Goal: Entertainment & Leisure: Consume media (video, audio)

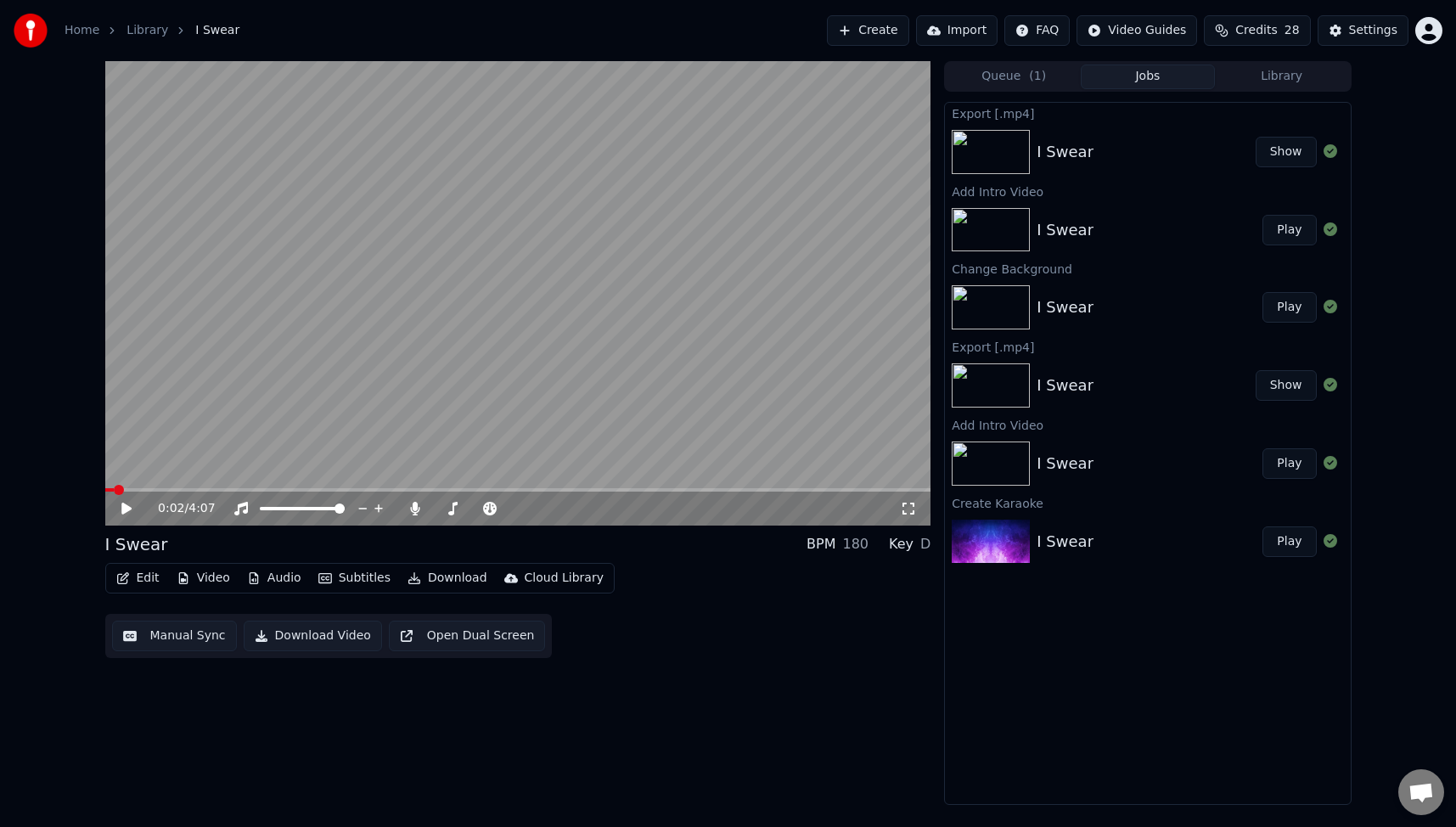
click at [1290, 157] on button "Show" at bounding box center [1286, 152] width 61 height 30
click at [995, 148] on img at bounding box center [990, 151] width 78 height 44
drag, startPoint x: 116, startPoint y: 483, endPoint x: 86, endPoint y: 493, distance: 31.6
click at [86, 493] on div "0:02 / 4:07 I Swear BPM 180 Key D Edit Video Audio Subtitles Download Cloud Lib…" at bounding box center [728, 433] width 1456 height 744
click at [105, 489] on span at bounding box center [109, 489] width 10 height 10
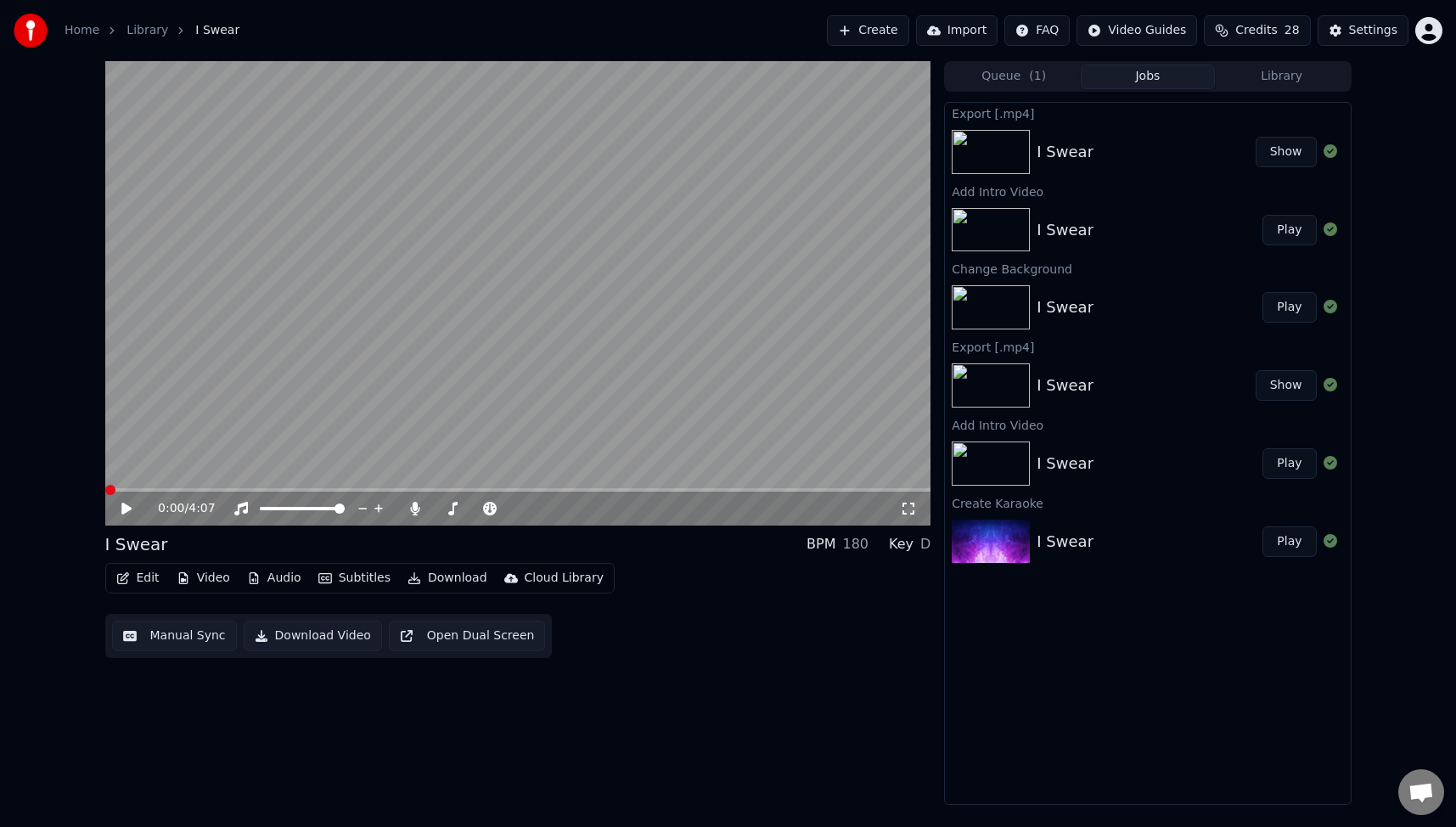
click at [124, 508] on icon at bounding box center [125, 508] width 10 height 12
click at [753, 634] on div "Edit Video Audio Subtitles Download Cloud Library Manual Sync Download Video Op…" at bounding box center [518, 610] width 826 height 95
click at [124, 511] on icon at bounding box center [125, 508] width 8 height 10
click at [748, 645] on div "Edit Video Audio Subtitles Download Cloud Library Manual Sync Download Video Op…" at bounding box center [518, 610] width 826 height 95
click at [146, 581] on button "Edit" at bounding box center [137, 578] width 56 height 24
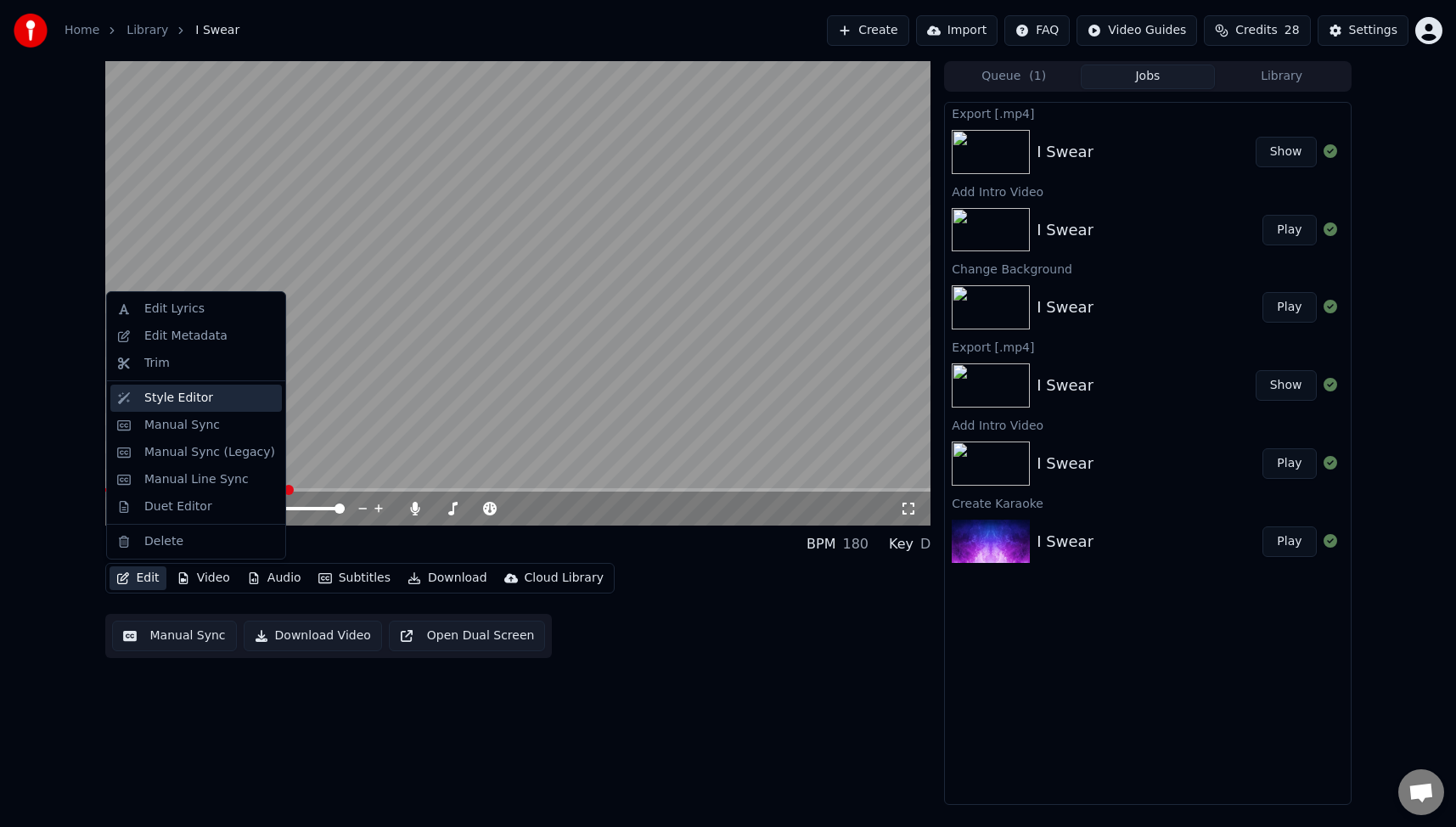
click at [151, 395] on div "Style Editor" at bounding box center [178, 398] width 69 height 17
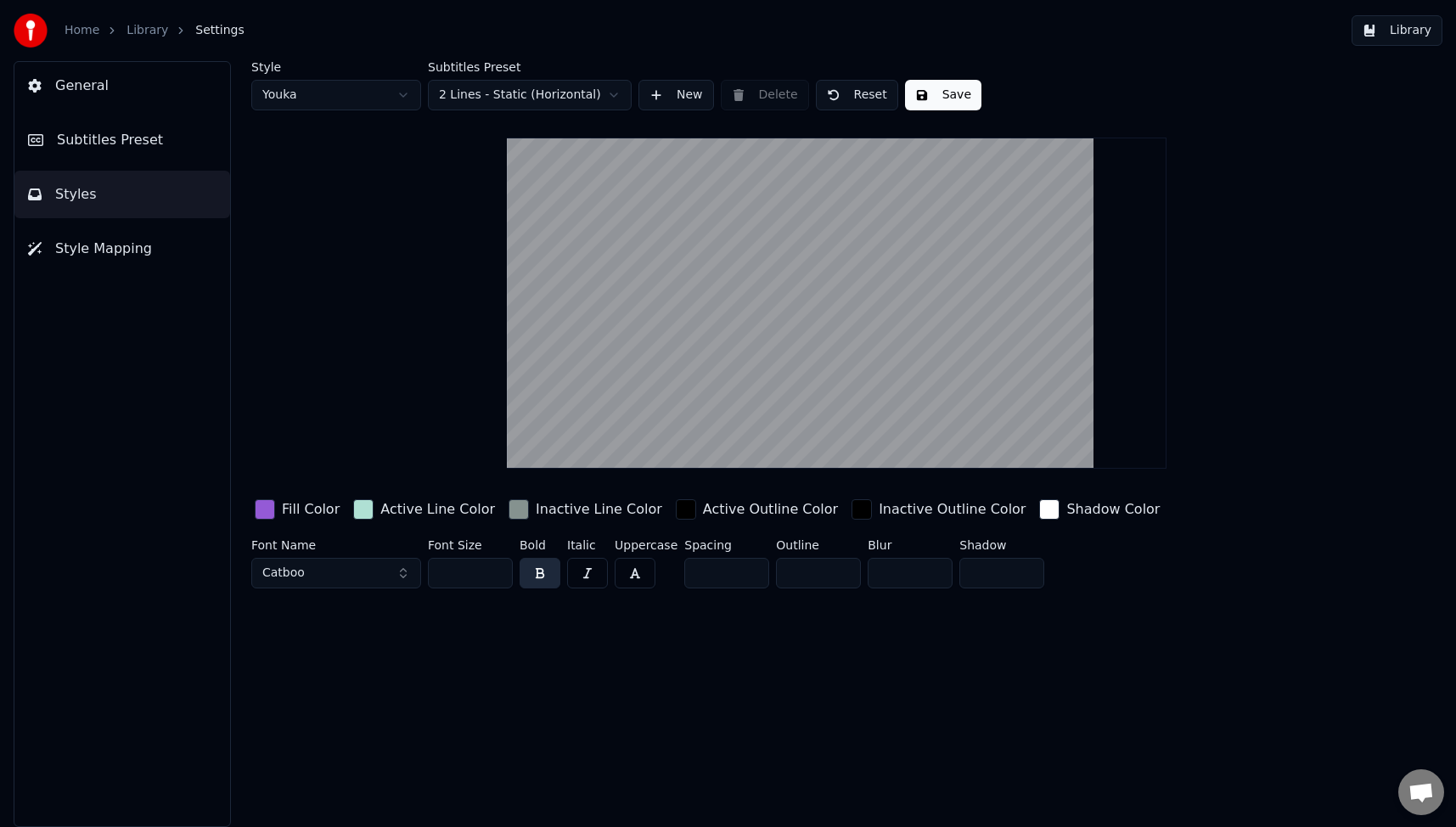
click at [401, 573] on button "Catboo" at bounding box center [335, 573] width 169 height 30
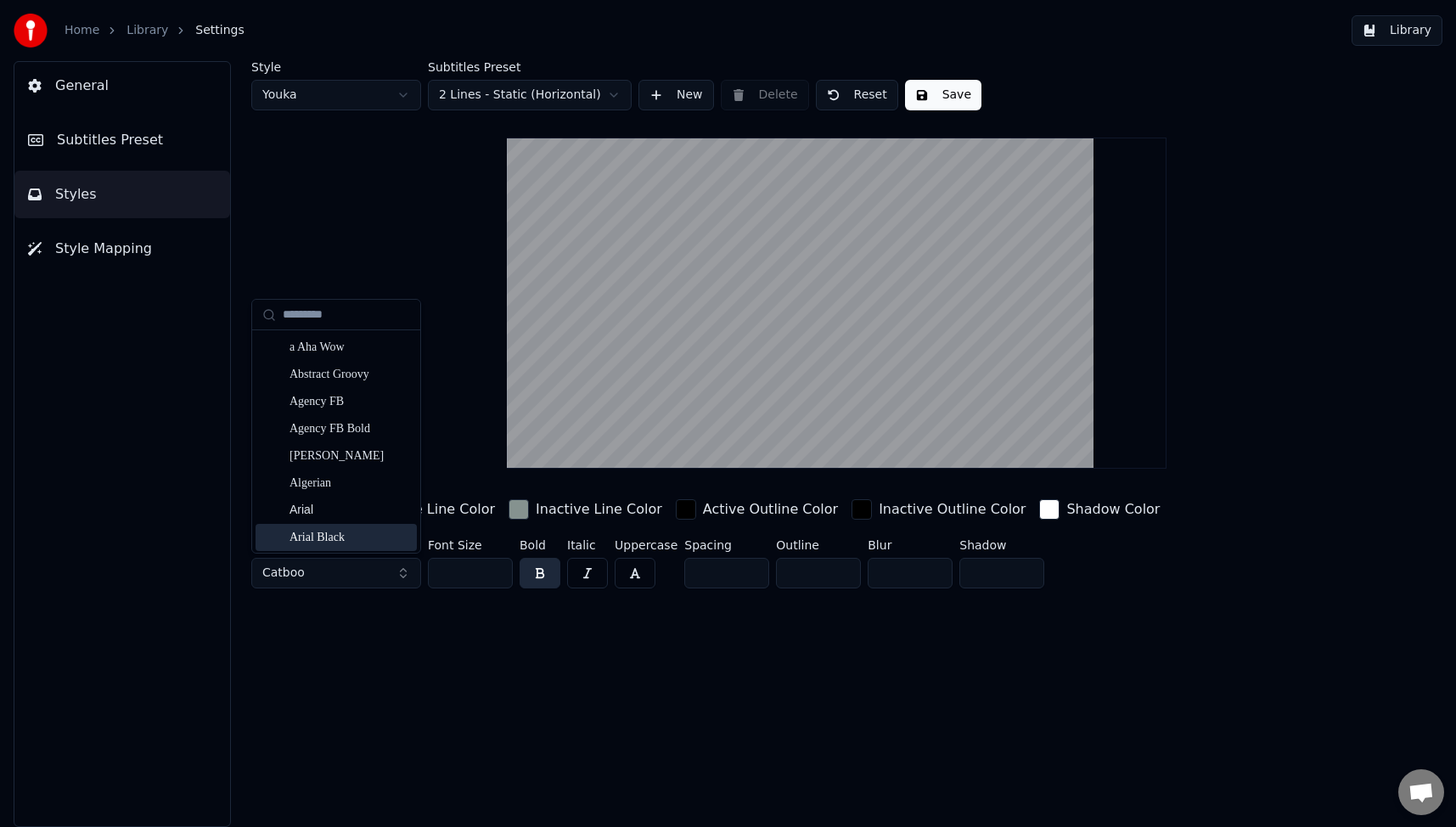
click at [470, 431] on div "Style Youka Subtitles Preset 2 Lines - Static (Horizontal) New Delete Reset Sav…" at bounding box center [836, 328] width 1170 height 534
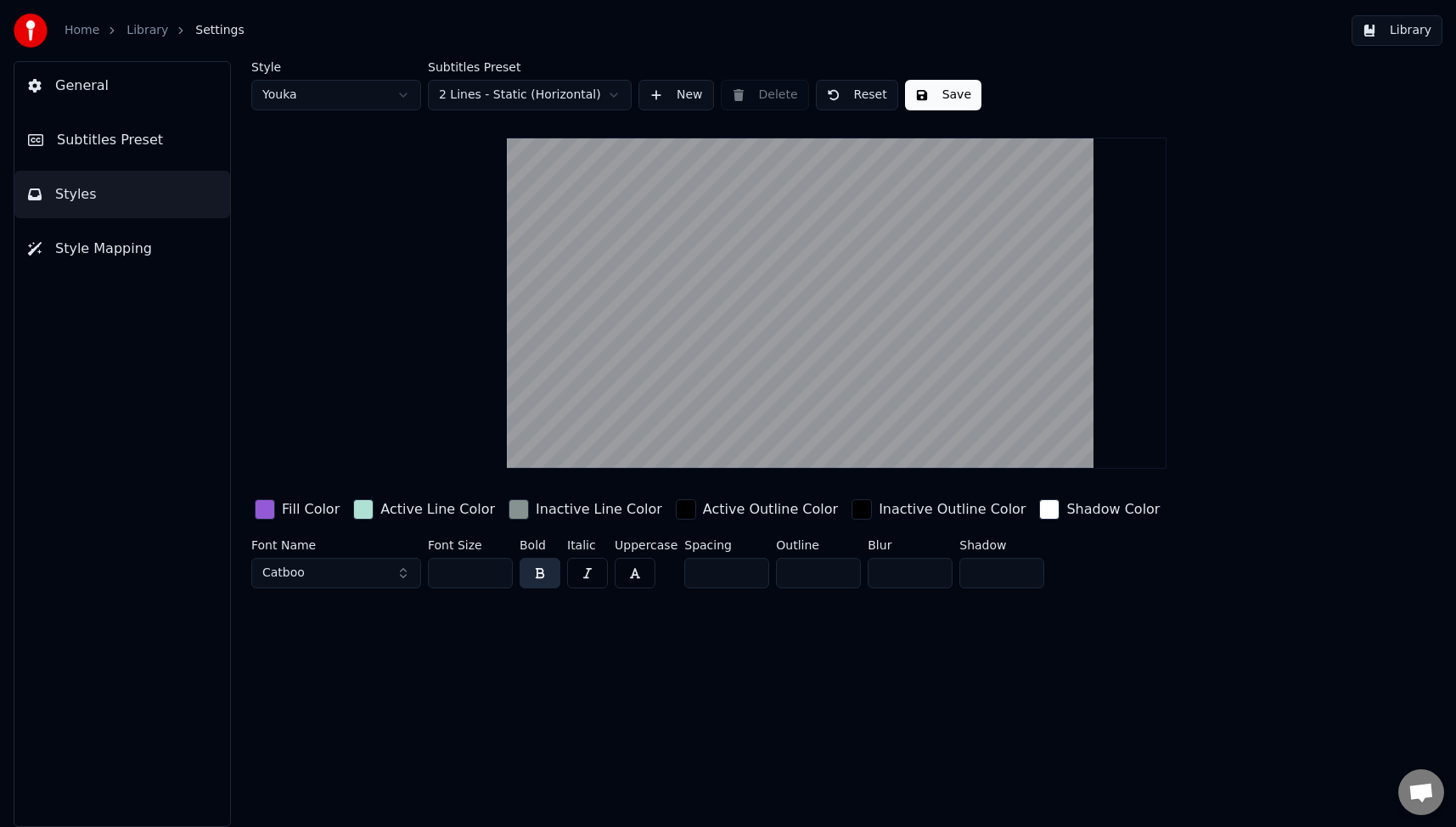
click at [310, 506] on div "Fill Color" at bounding box center [311, 509] width 57 height 21
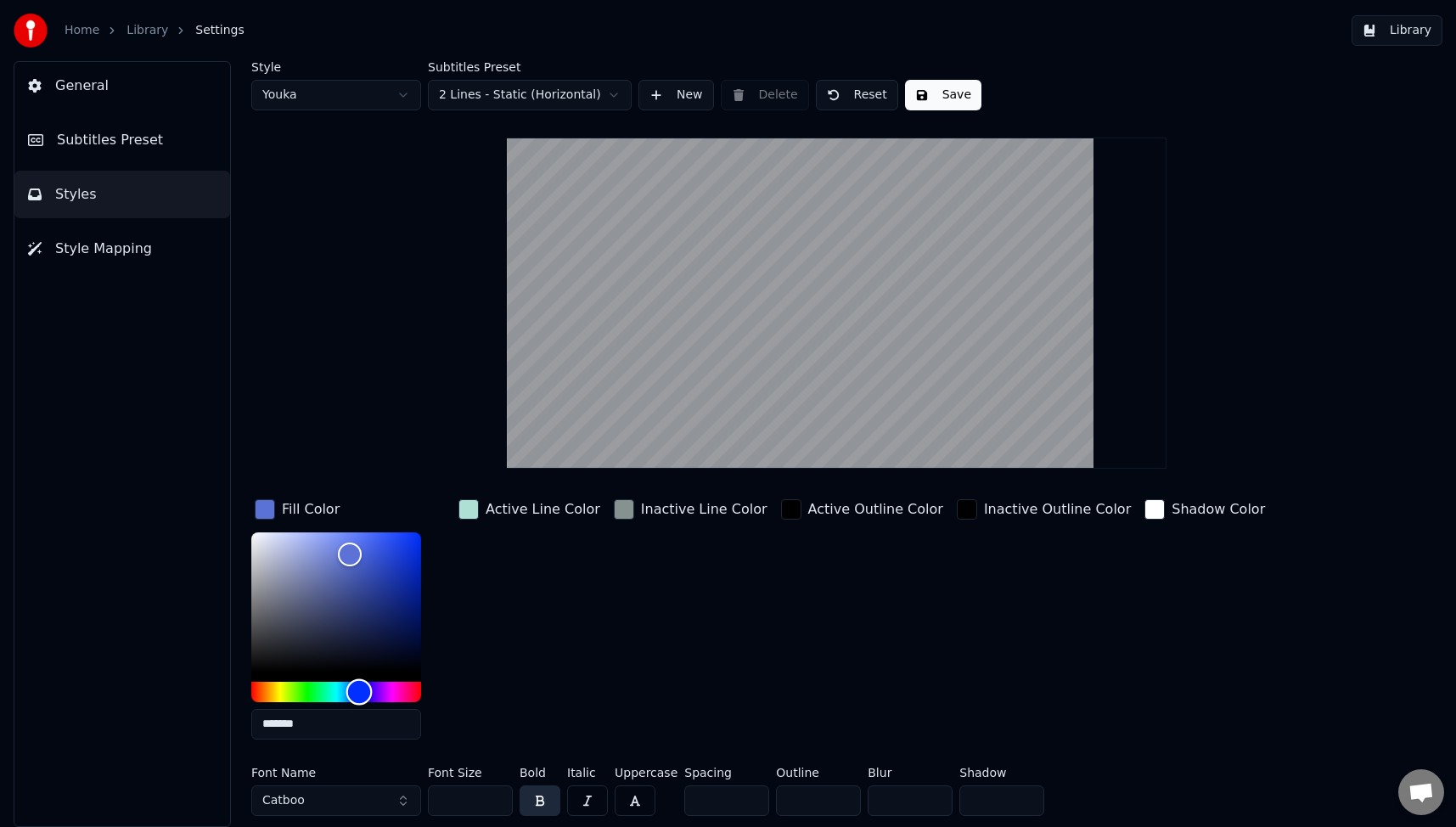
drag, startPoint x: 371, startPoint y: 688, endPoint x: 359, endPoint y: 689, distance: 12.0
click at [359, 689] on div "Hue" at bounding box center [359, 691] width 26 height 26
type input "*******"
drag, startPoint x: 346, startPoint y: 551, endPoint x: 364, endPoint y: 547, distance: 18.4
click at [364, 547] on div "Color" at bounding box center [364, 548] width 26 height 26
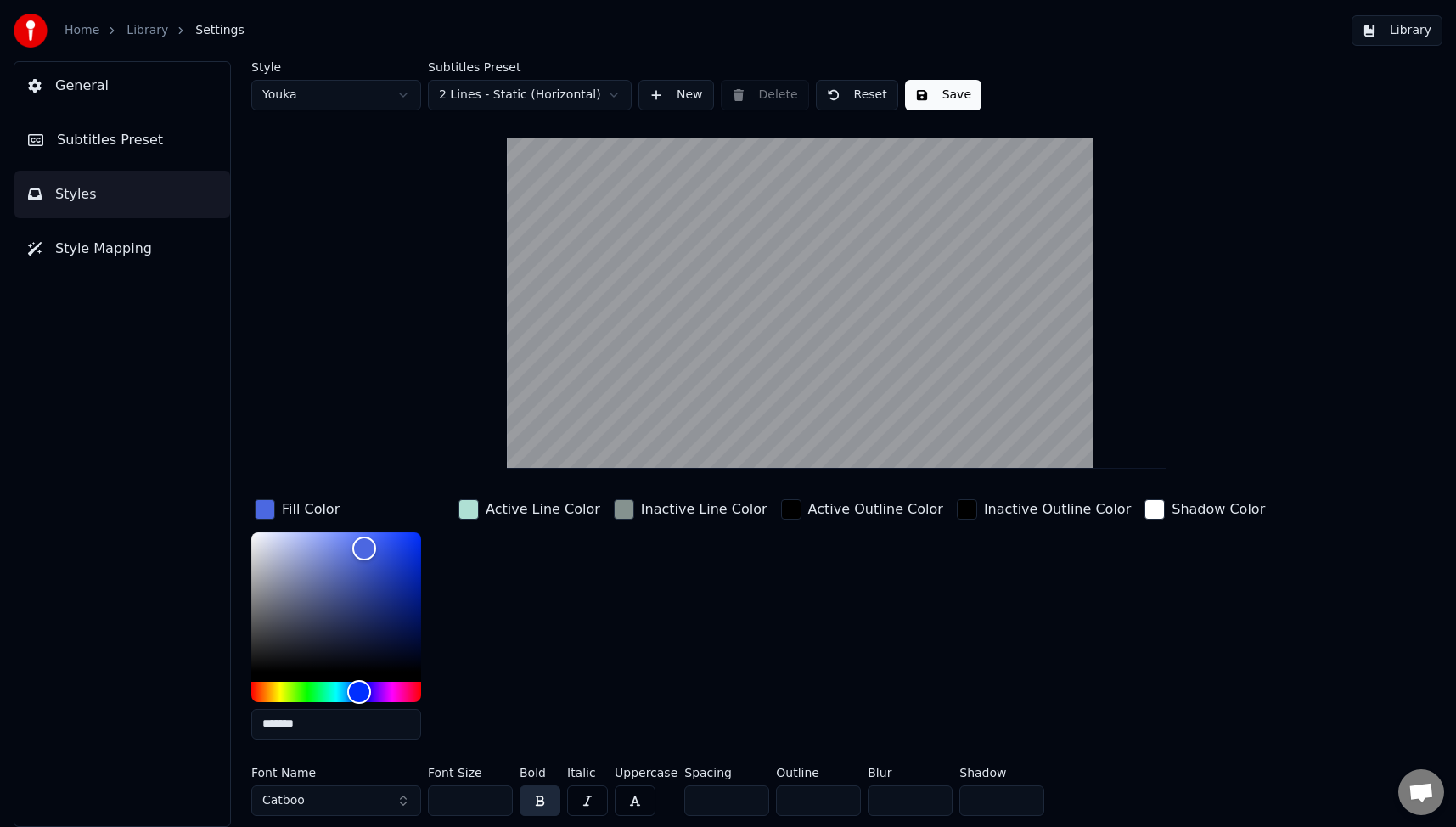
click at [520, 681] on div "Active Line Color" at bounding box center [530, 624] width 149 height 257
click at [392, 800] on button "Catboo" at bounding box center [335, 800] width 169 height 30
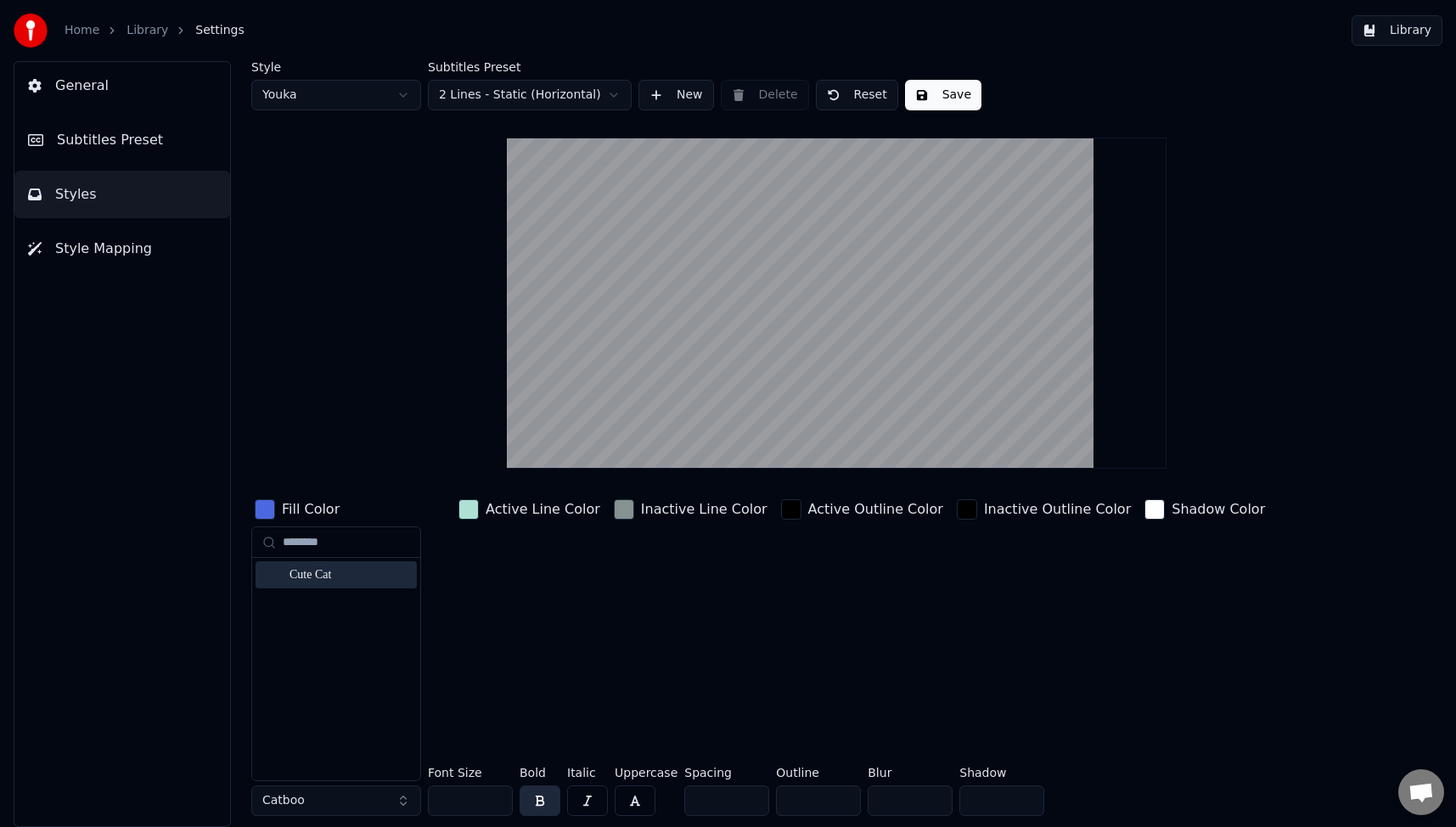
type input "********"
click at [314, 572] on div "Cute Cat" at bounding box center [349, 574] width 121 height 17
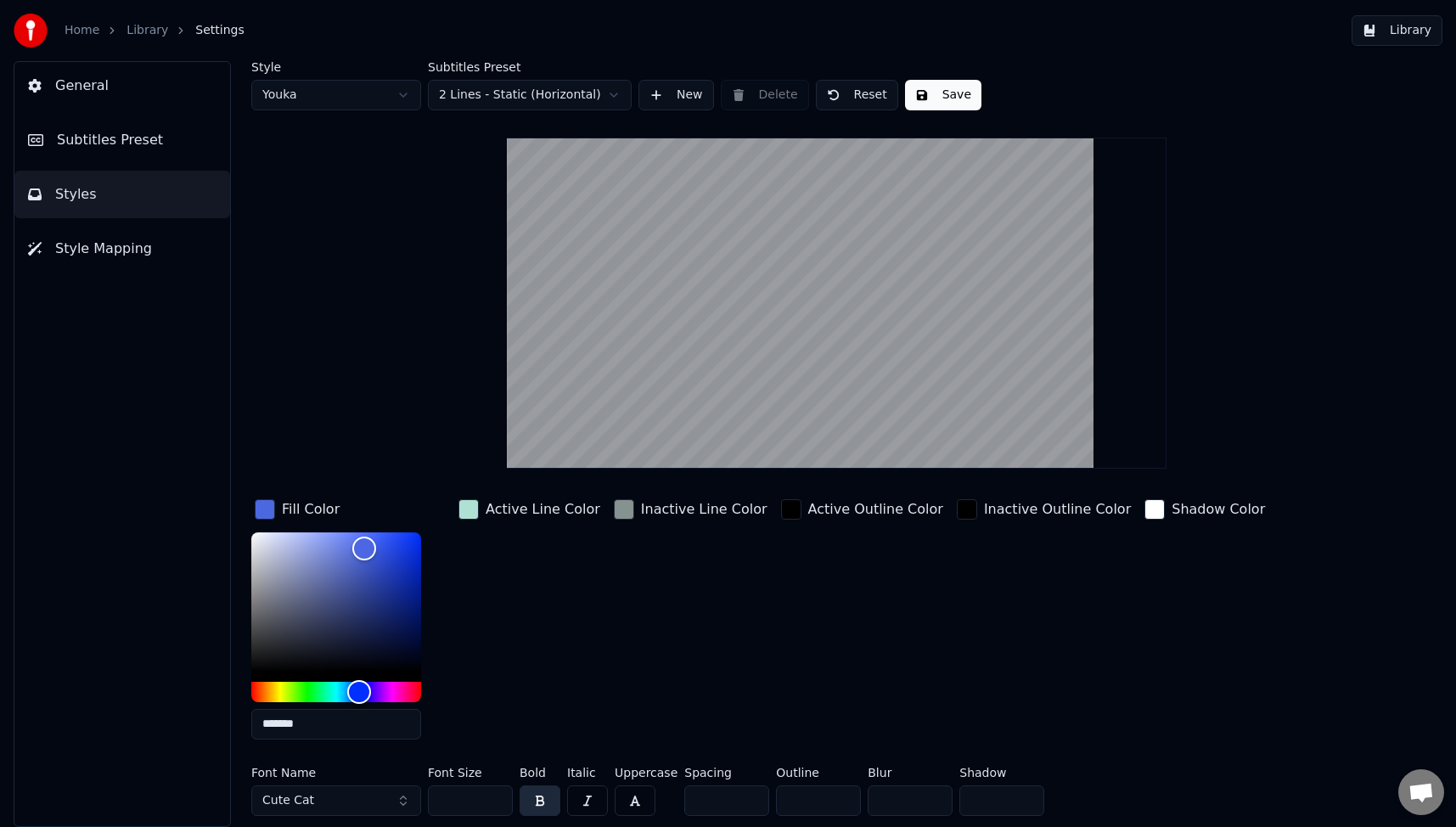
click at [475, 798] on input "**" at bounding box center [470, 800] width 85 height 30
type input "*"
type input "***"
click at [657, 669] on div "Inactive Line Color" at bounding box center [690, 624] width 160 height 257
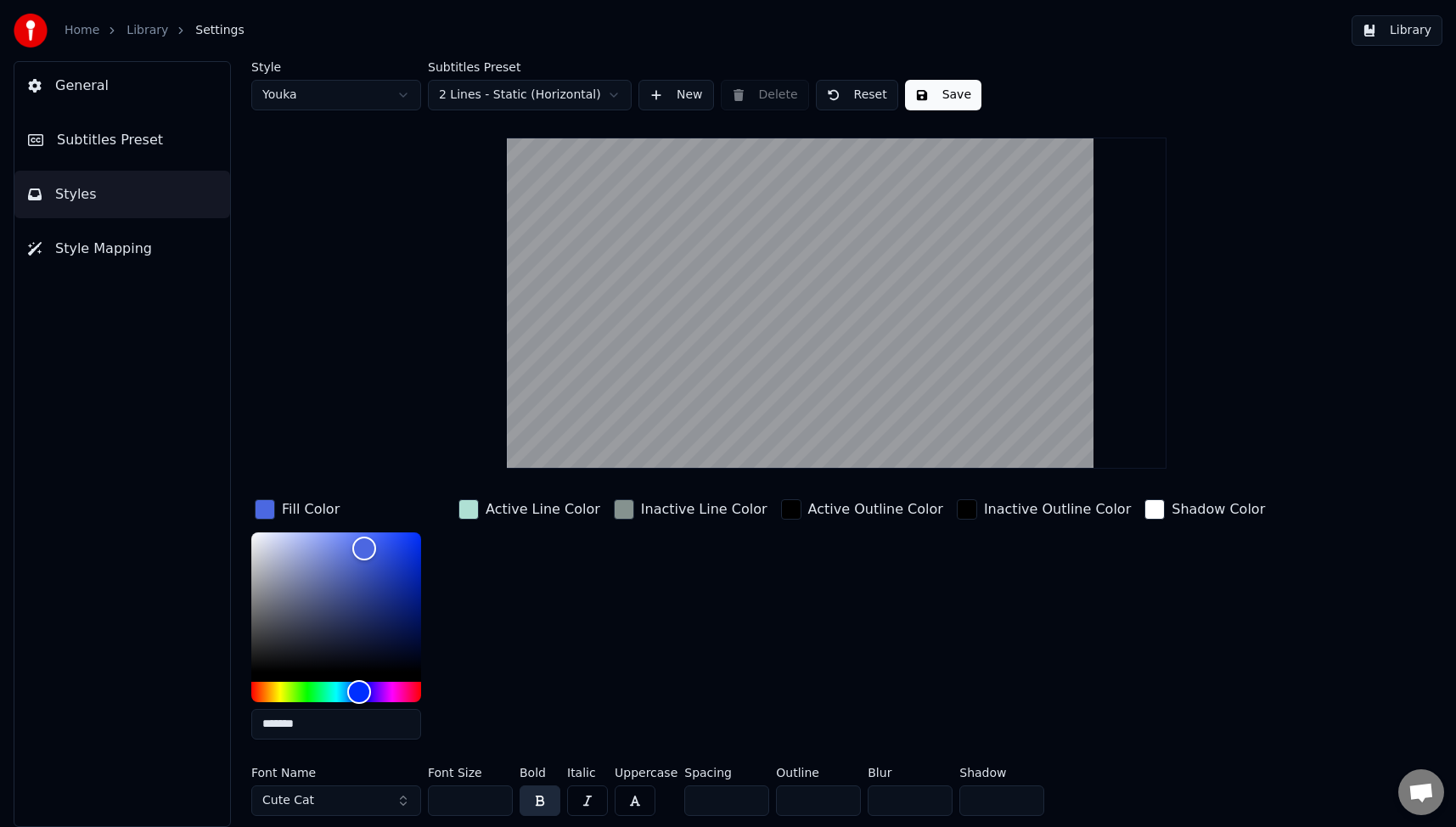
click at [938, 91] on button "Save" at bounding box center [943, 95] width 76 height 30
click at [1413, 37] on button "Library" at bounding box center [1396, 30] width 90 height 30
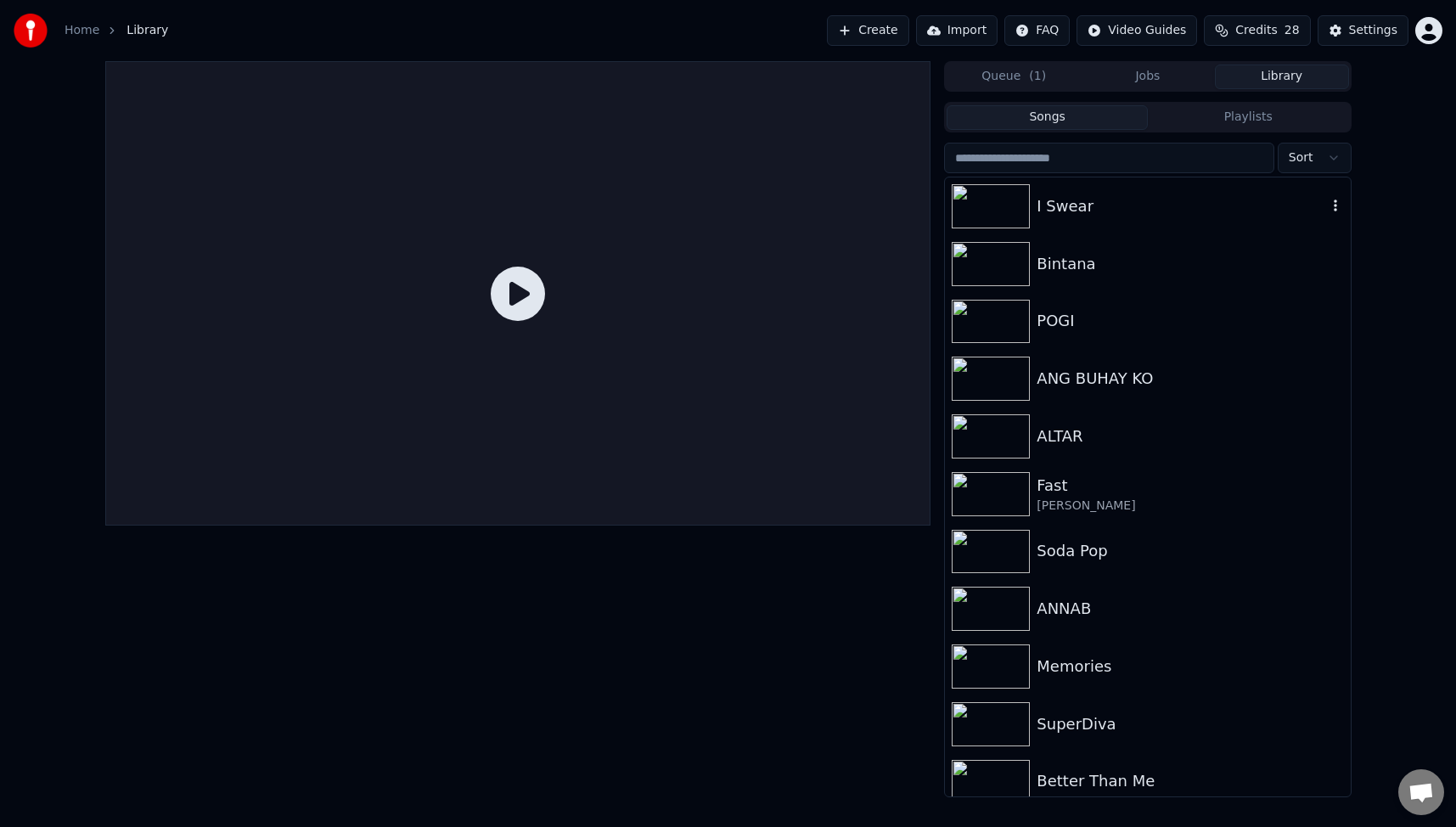
click at [1089, 211] on div "I Swear" at bounding box center [1181, 206] width 289 height 24
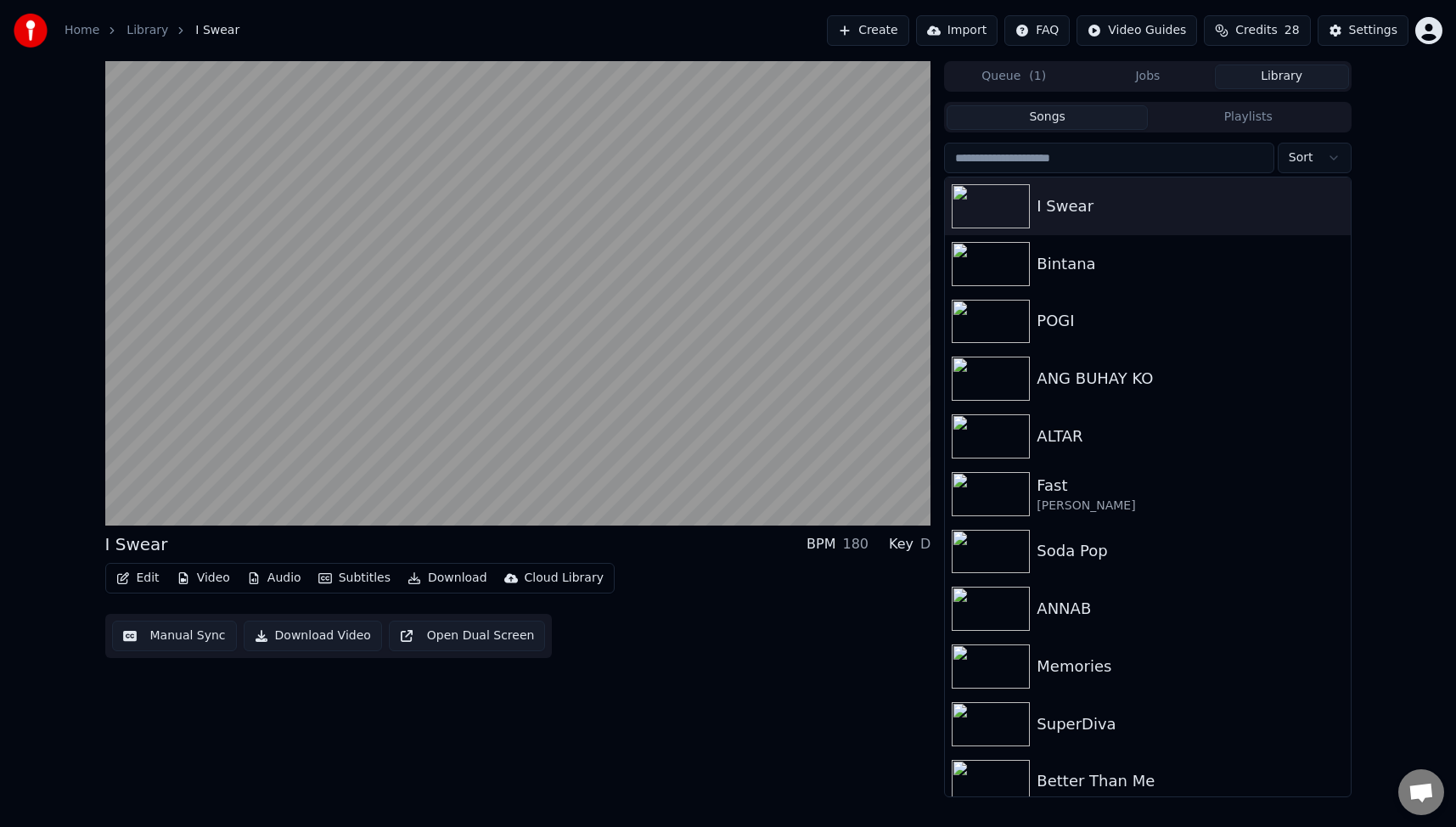
click at [203, 580] on button "Video" at bounding box center [202, 578] width 67 height 24
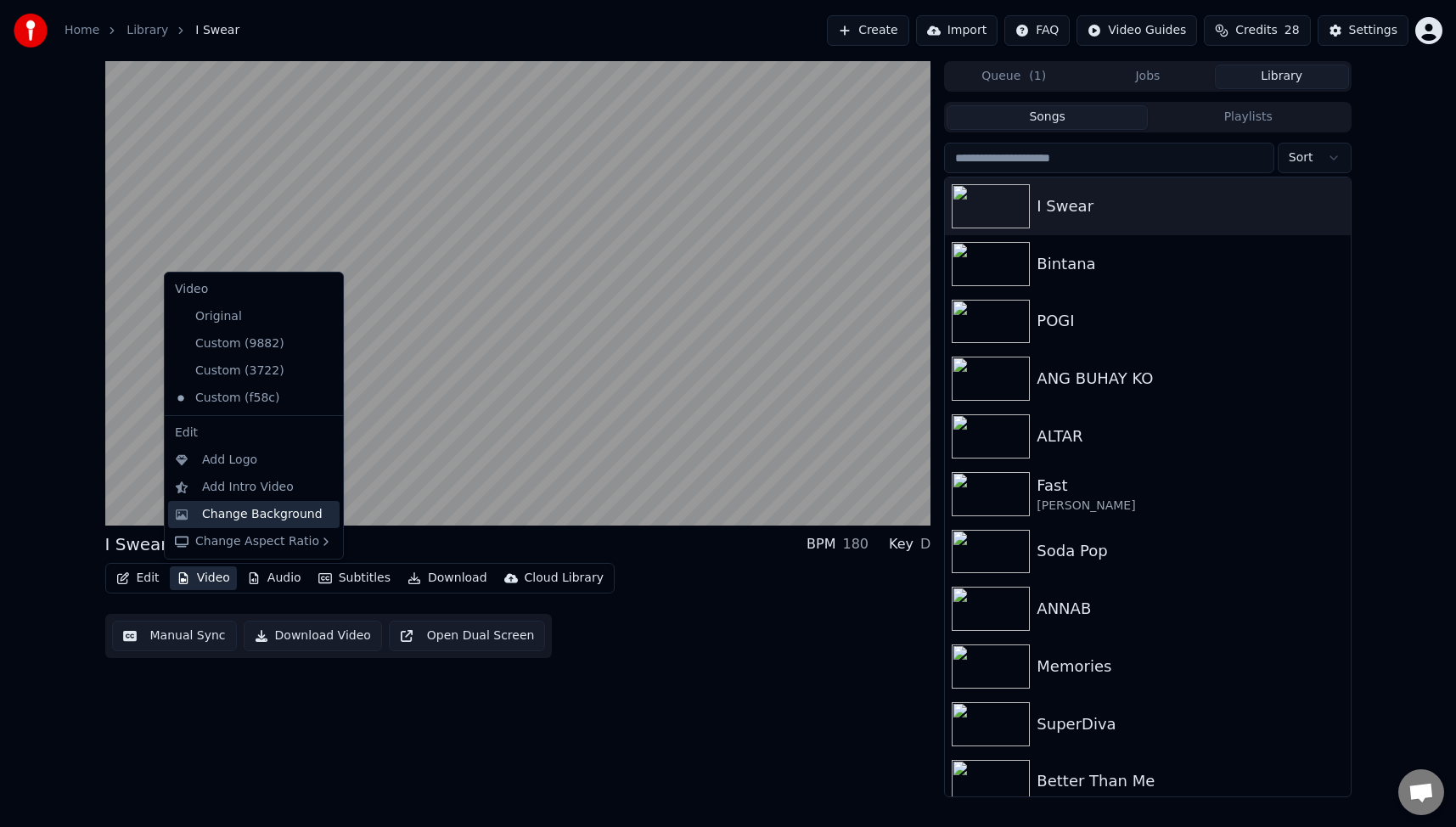
click at [232, 509] on div "Change Background" at bounding box center [262, 514] width 121 height 17
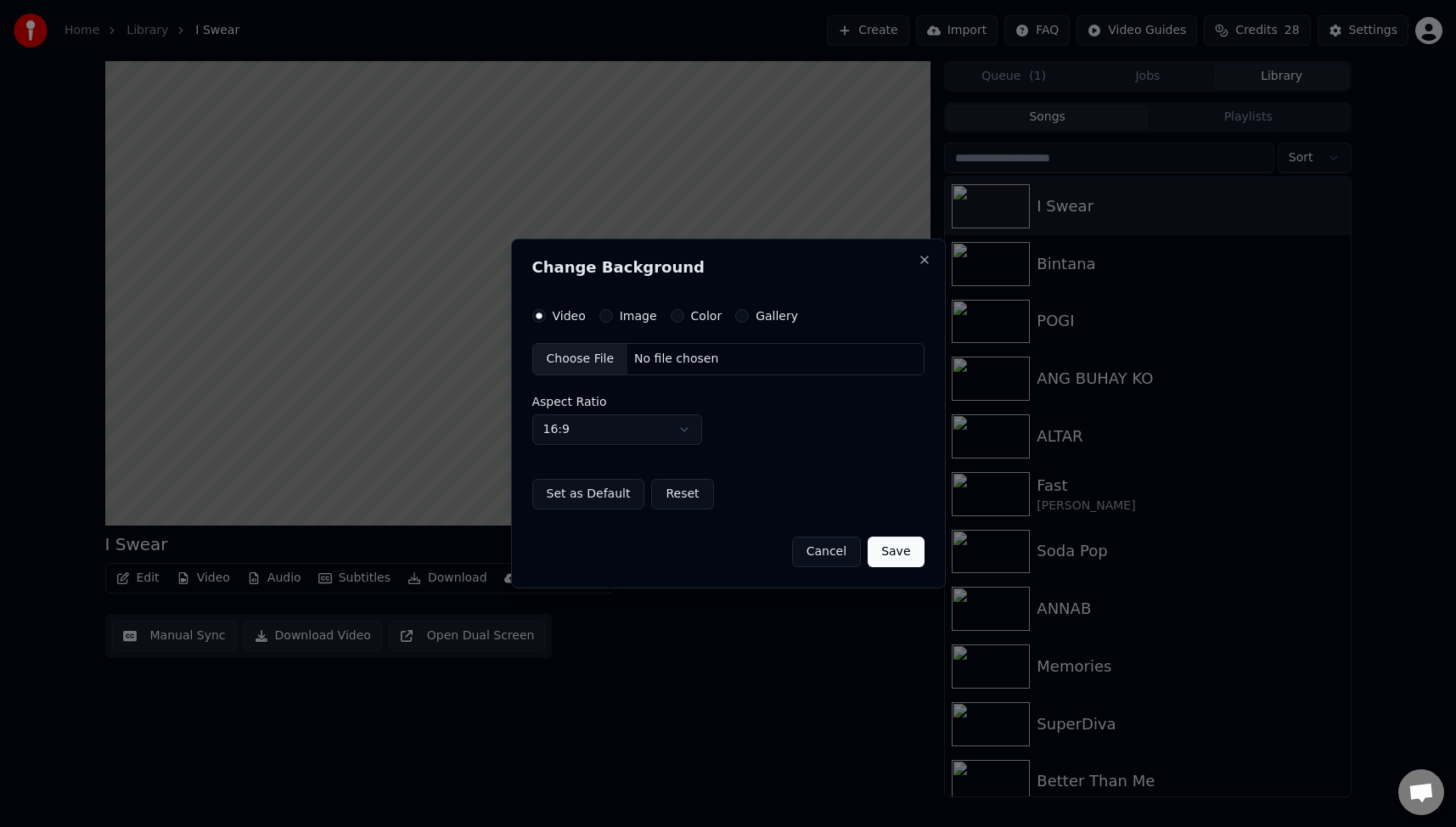
click at [574, 317] on label "Video" at bounding box center [569, 315] width 33 height 12
click at [546, 317] on button "Video" at bounding box center [538, 315] width 13 height 13
click at [582, 359] on div "Choose File" at bounding box center [581, 359] width 95 height 30
click at [893, 542] on button "Save" at bounding box center [895, 552] width 56 height 30
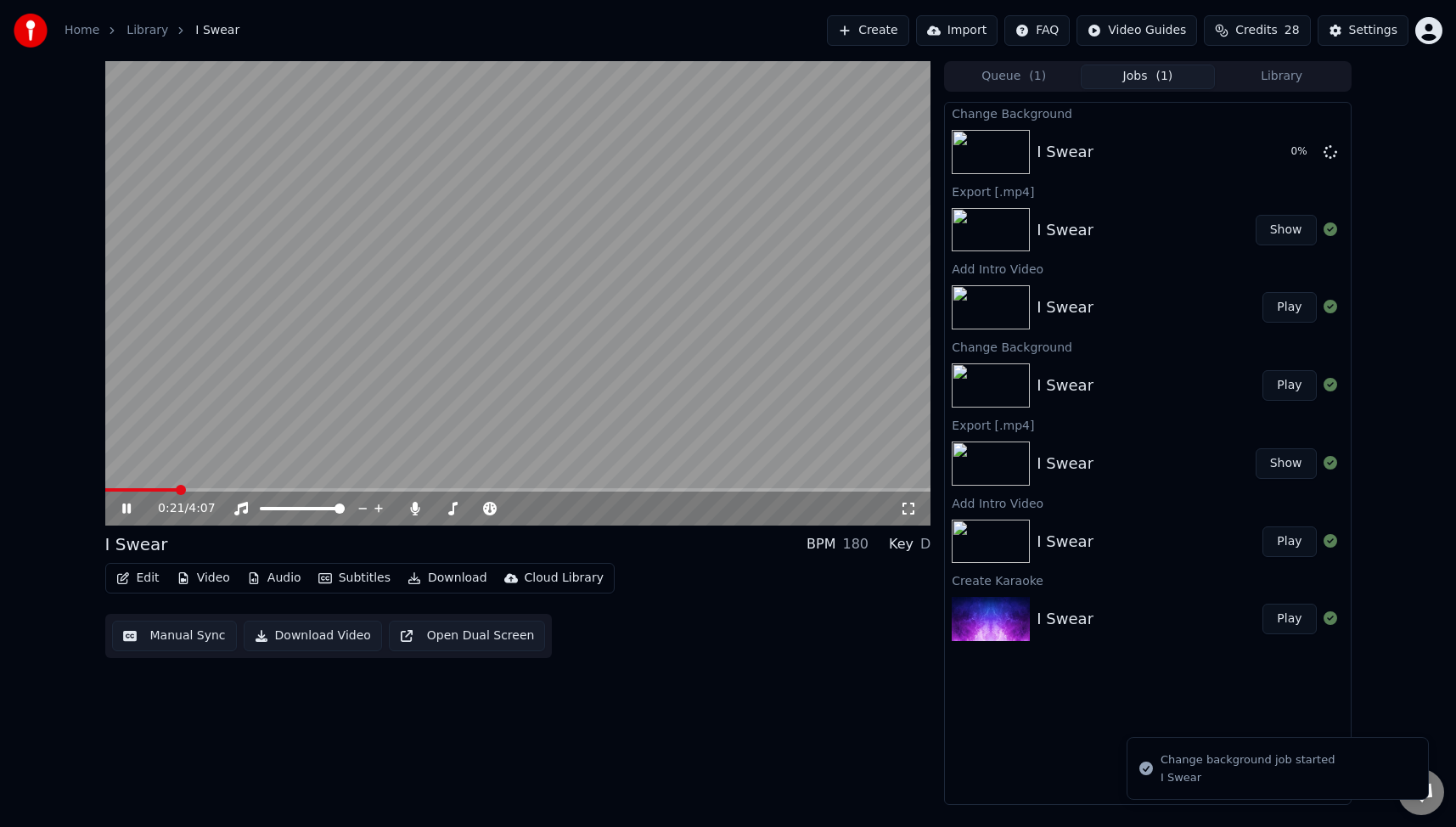
click at [125, 504] on icon at bounding box center [125, 508] width 8 height 10
click at [1287, 150] on button "Play" at bounding box center [1289, 152] width 54 height 30
click at [1291, 73] on button "Library" at bounding box center [1282, 76] width 134 height 24
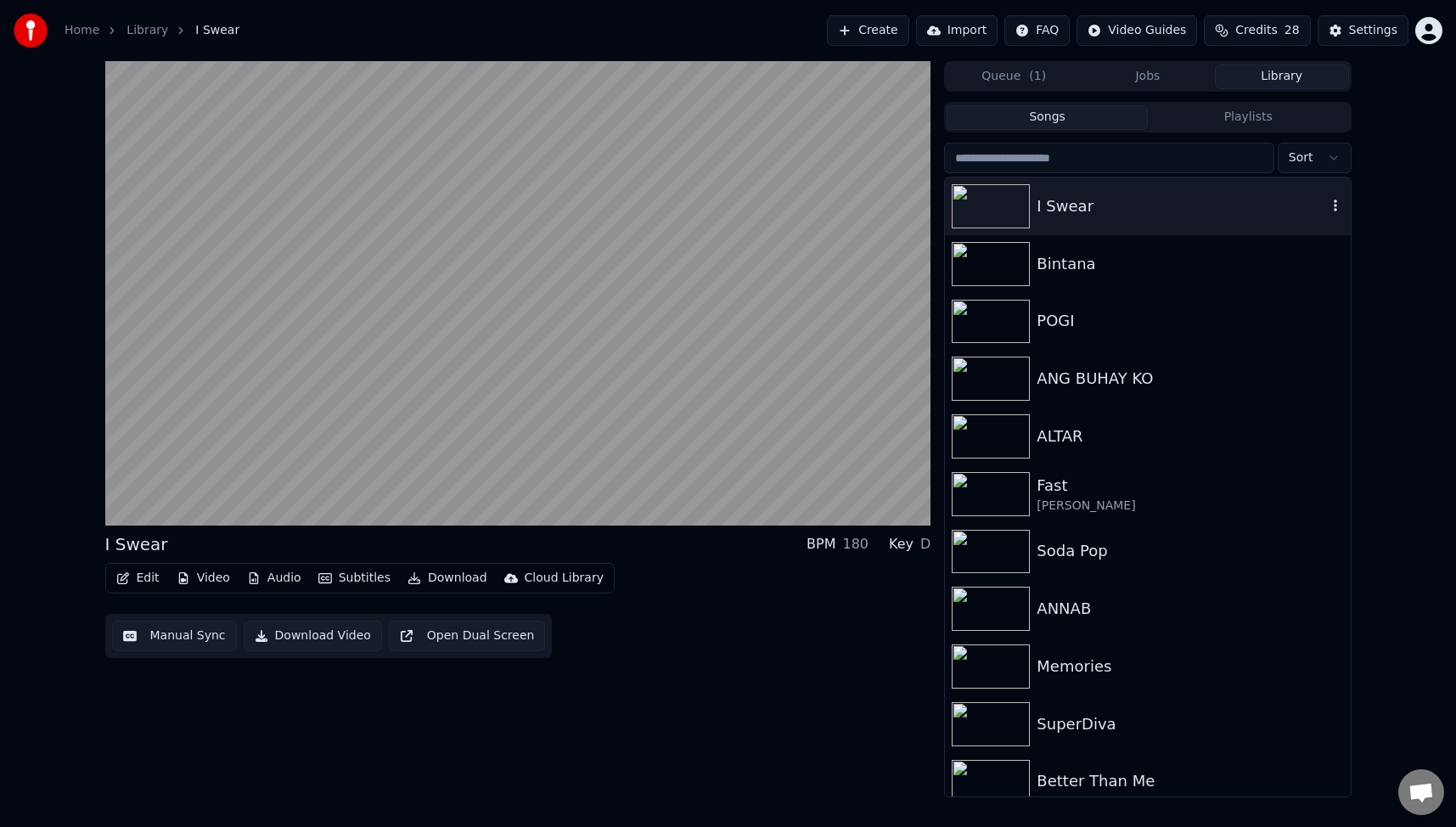
click at [1090, 209] on div "I Swear" at bounding box center [1181, 206] width 289 height 24
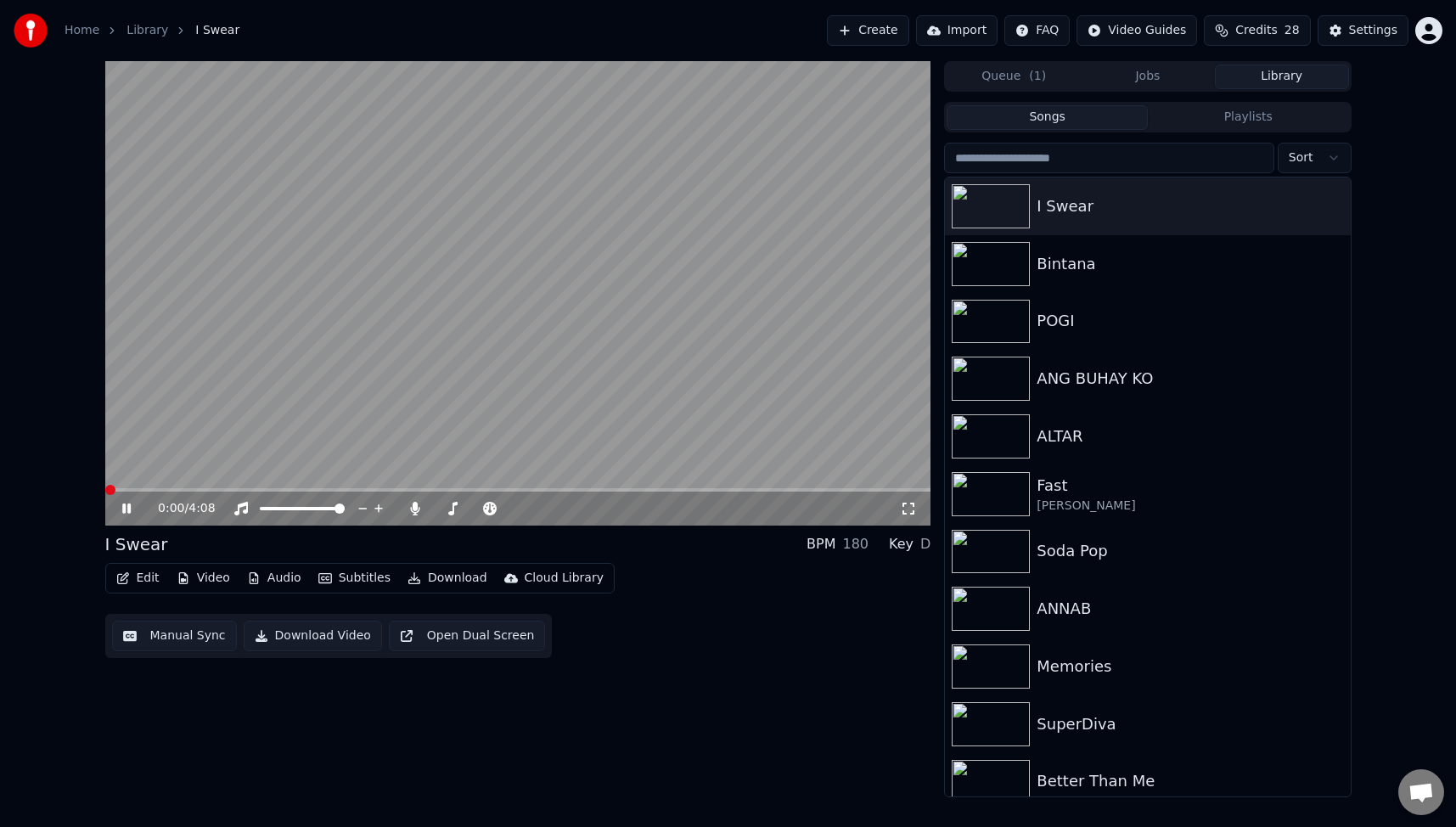
click at [105, 495] on span at bounding box center [109, 489] width 10 height 10
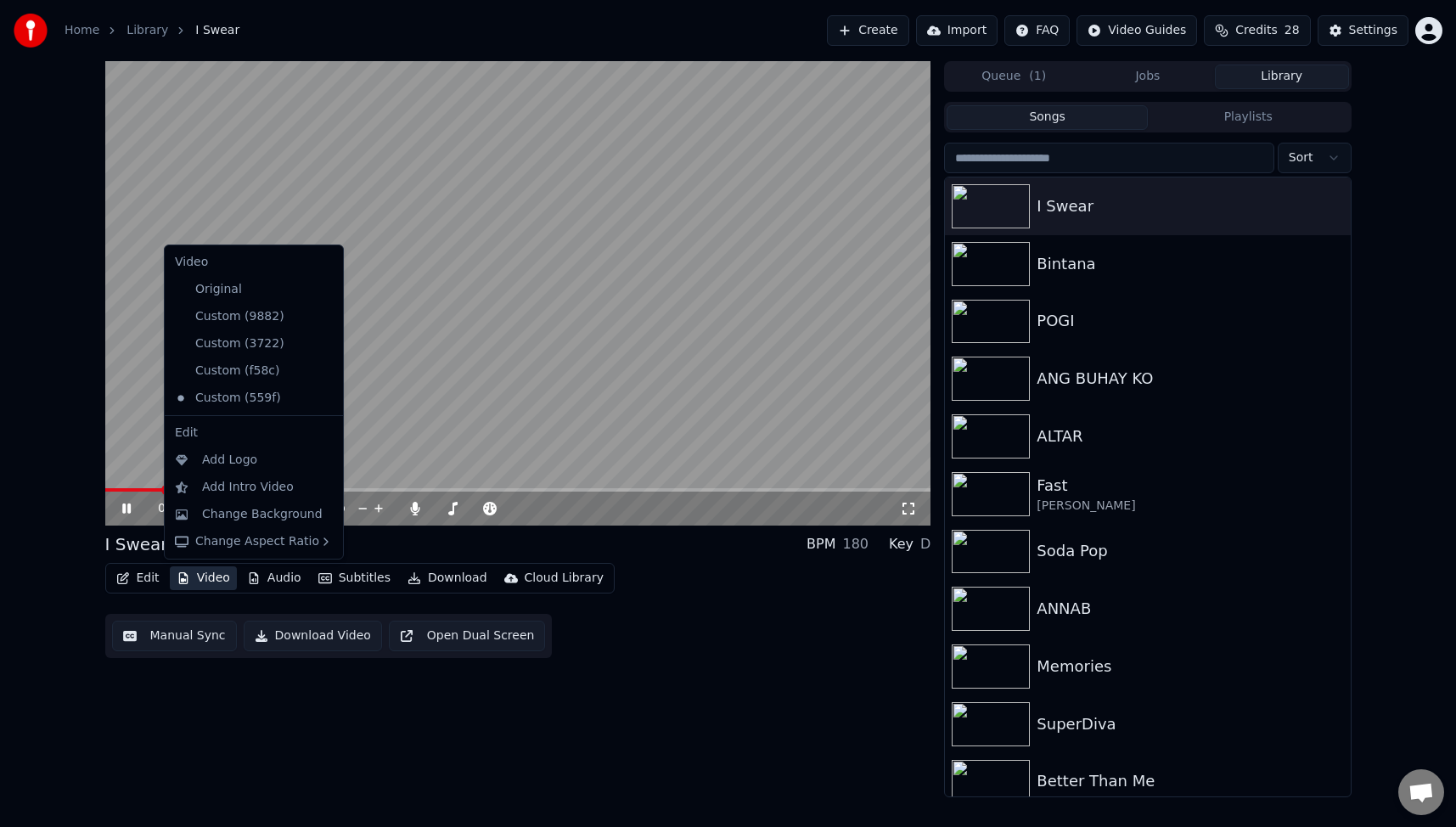
click at [211, 577] on button "Video" at bounding box center [202, 578] width 67 height 24
click at [239, 485] on div "Add Intro Video" at bounding box center [247, 487] width 91 height 17
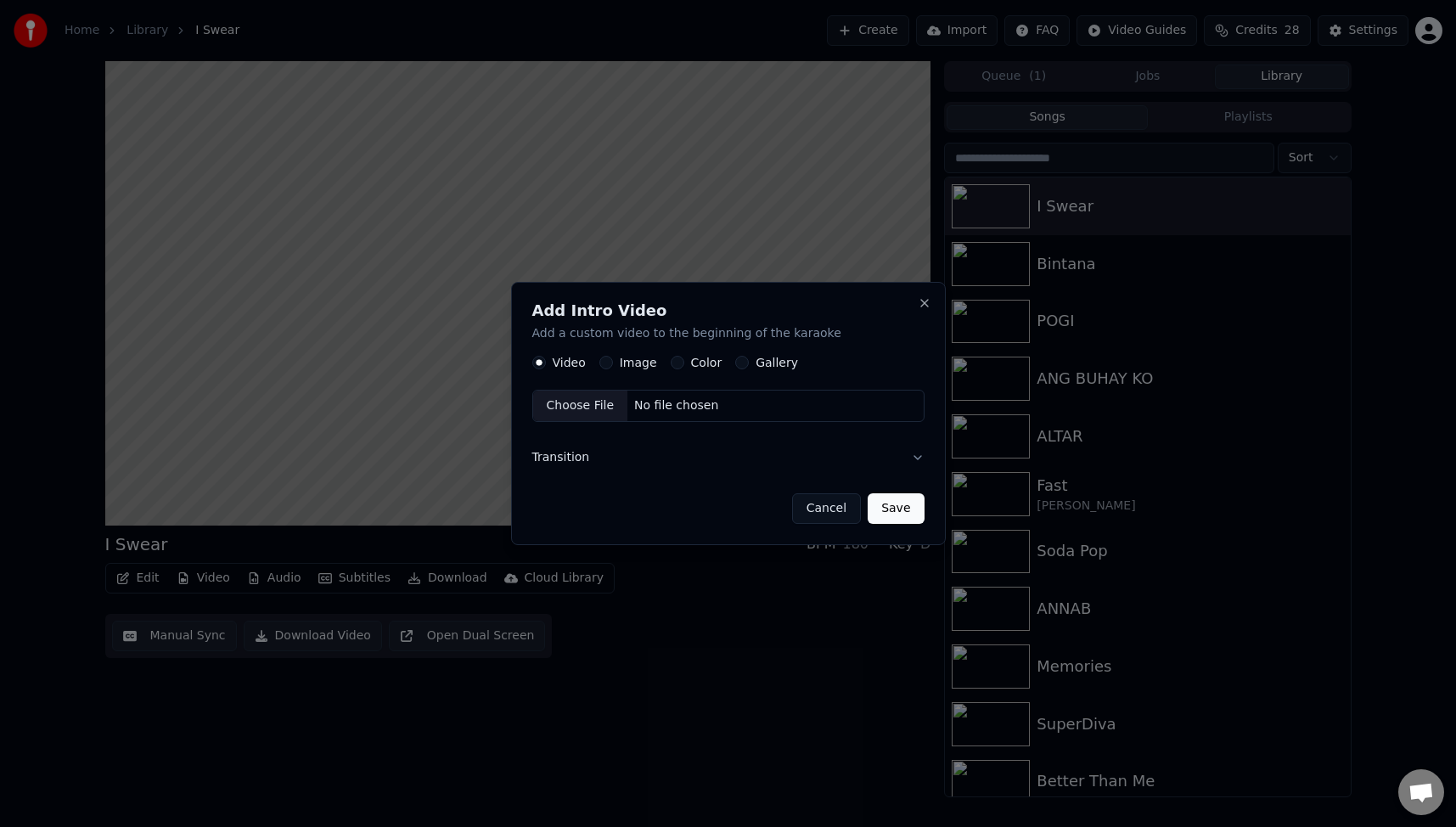
click at [607, 363] on button "Image" at bounding box center [606, 362] width 13 height 13
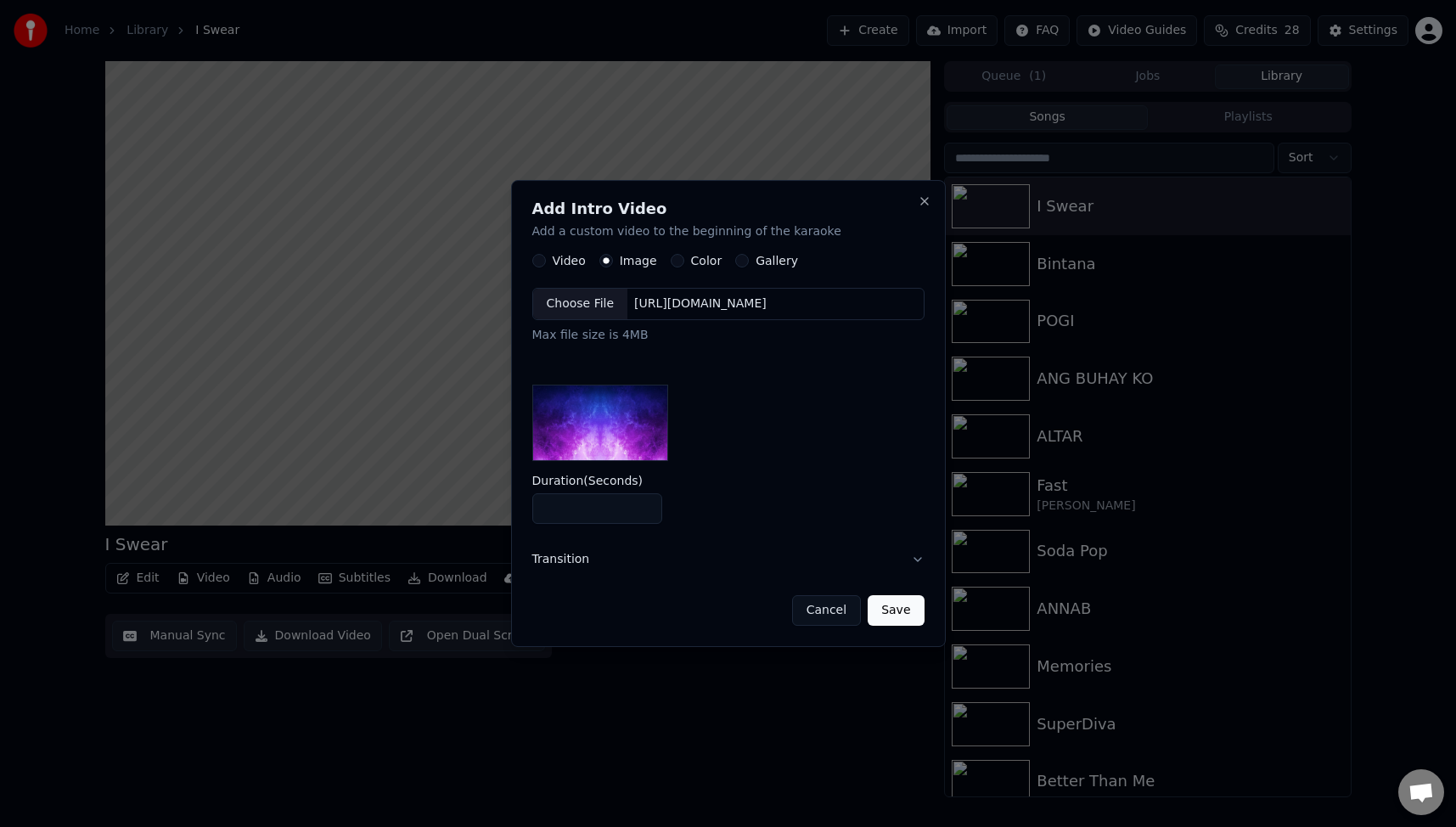
click at [579, 303] on div "Choose File" at bounding box center [581, 304] width 95 height 30
drag, startPoint x: 575, startPoint y: 511, endPoint x: 523, endPoint y: 511, distance: 52.0
click at [523, 511] on div "Add Intro Video Add a custom video to the beginning of the karaoke Video Image …" at bounding box center [728, 413] width 435 height 467
click at [643, 511] on input "*" at bounding box center [598, 508] width 131 height 30
click at [642, 504] on input "*" at bounding box center [598, 508] width 131 height 30
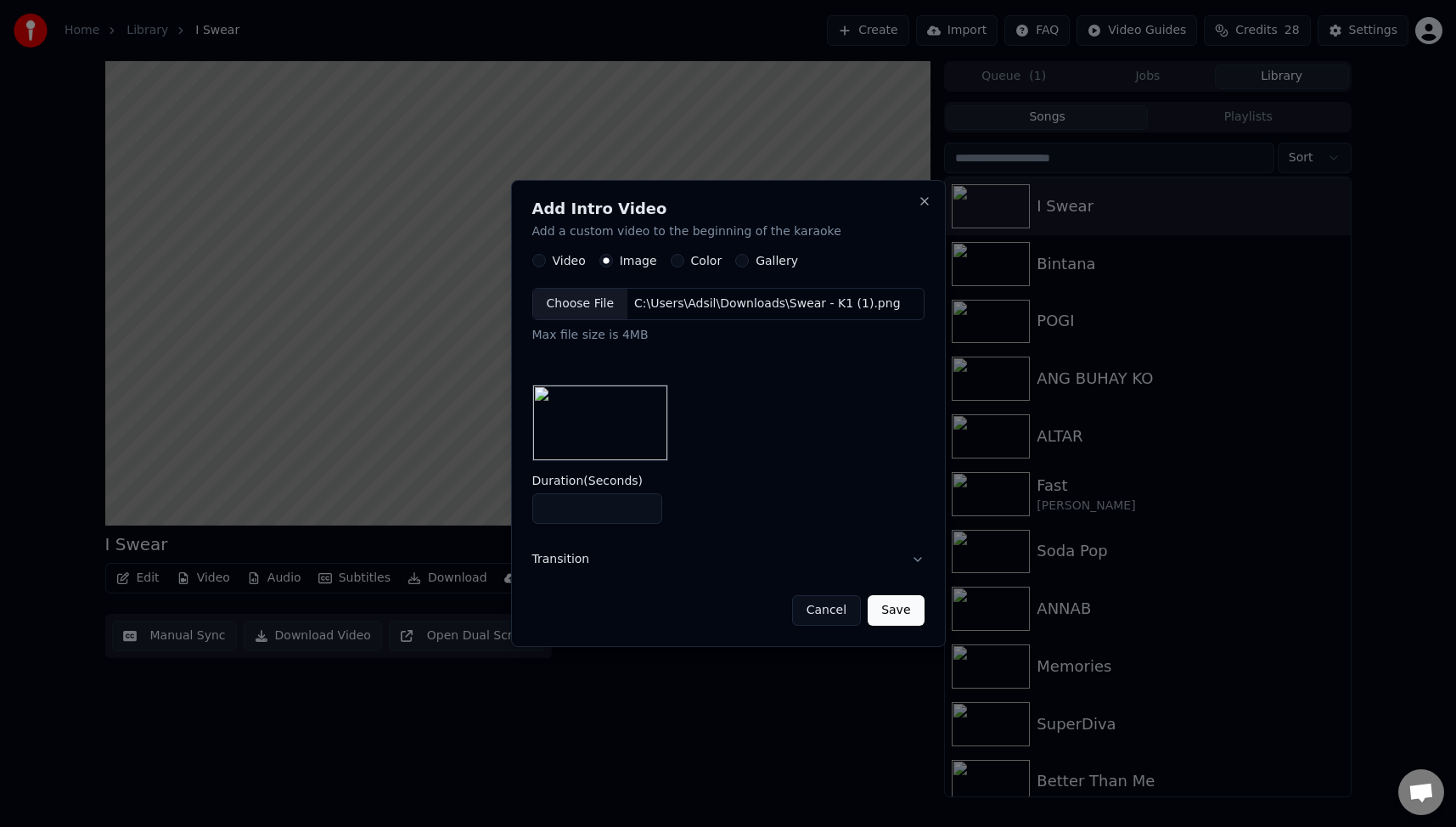
click at [642, 504] on input "*" at bounding box center [598, 508] width 131 height 30
click at [642, 506] on input "*" at bounding box center [598, 508] width 131 height 30
click at [895, 608] on button "Save" at bounding box center [895, 610] width 56 height 30
type input "*"
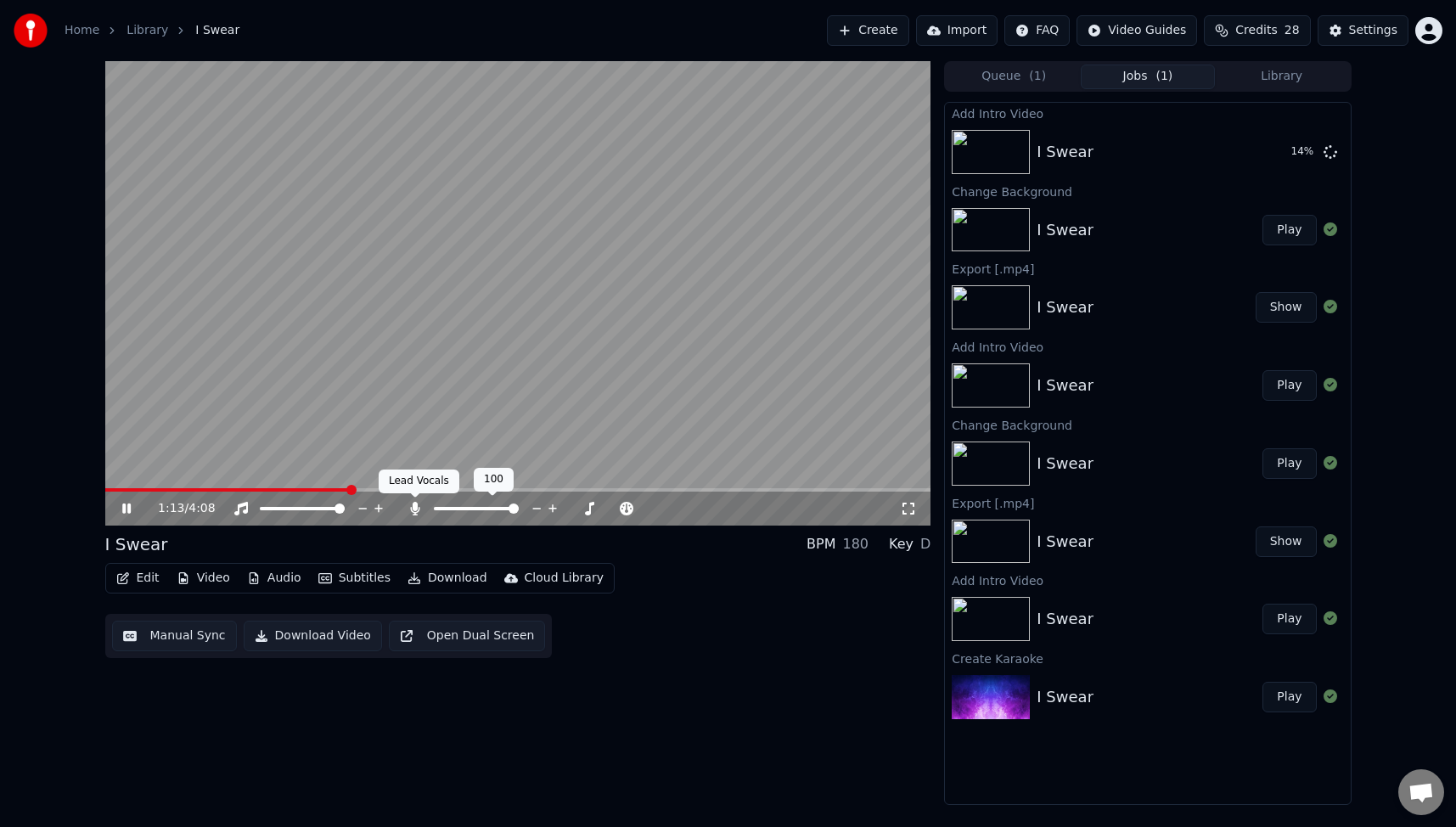
click at [413, 509] on icon at bounding box center [416, 508] width 9 height 13
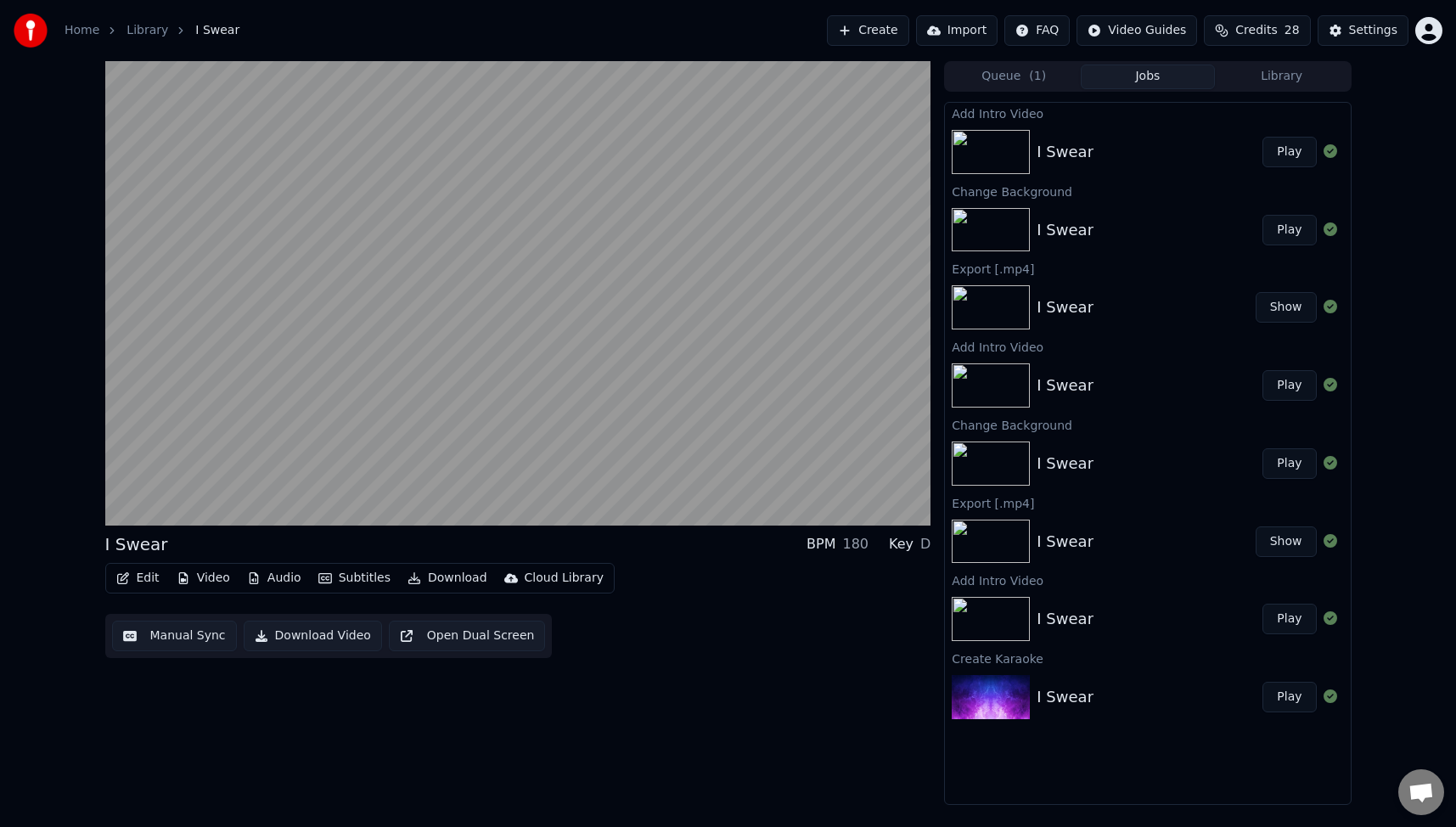
click at [761, 675] on div "I Swear BPM 180 Key D Edit Video Audio Subtitles Download Cloud Library Manual …" at bounding box center [518, 433] width 826 height 744
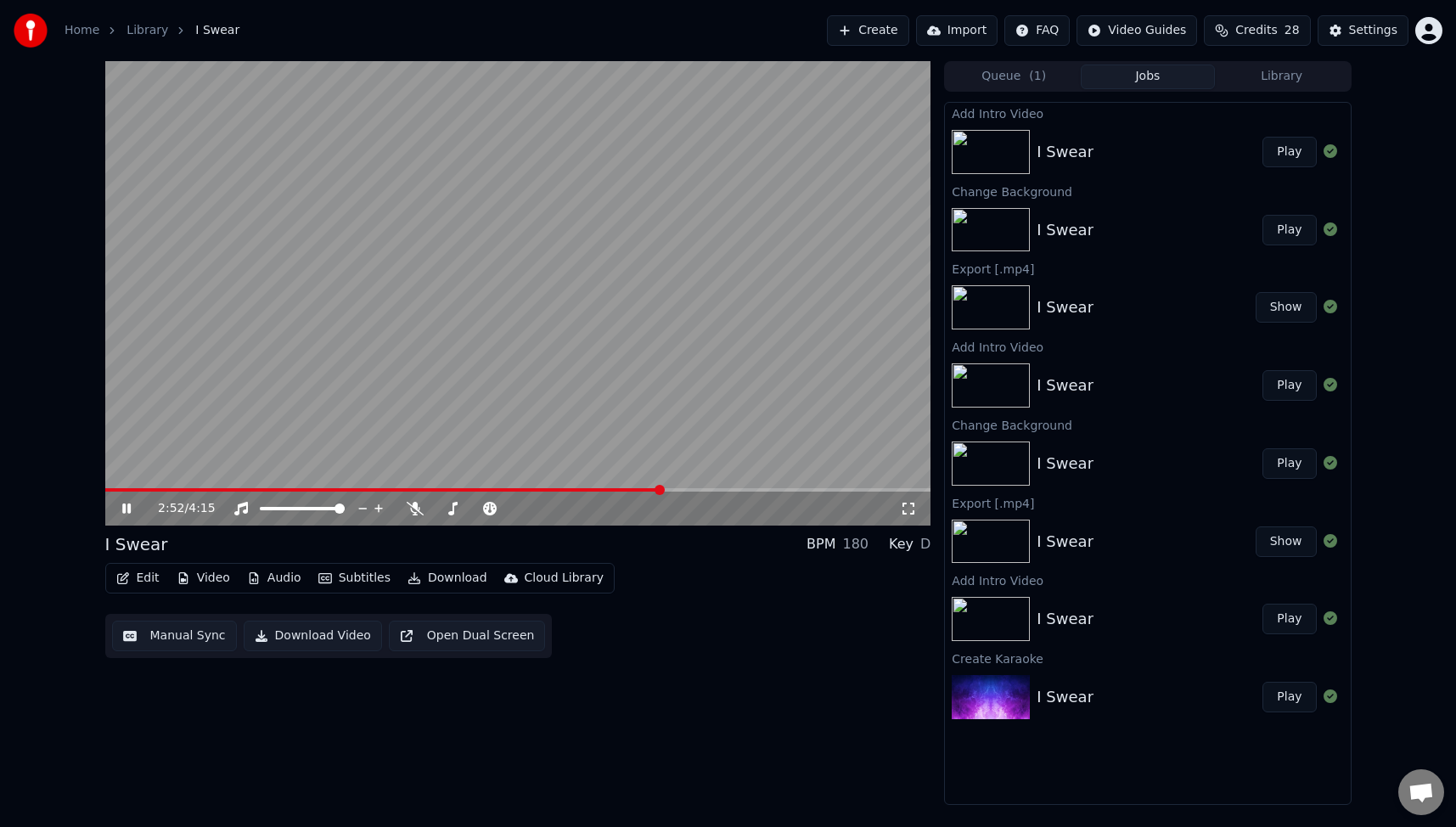
click at [124, 504] on icon at bounding box center [125, 508] width 8 height 10
click at [676, 651] on div "Edit Video Audio Subtitles Download Cloud Library Manual Sync Download Video Op…" at bounding box center [518, 610] width 826 height 95
click at [813, 622] on div "Edit Video Audio Subtitles Download Cloud Library Manual Sync Download Video Op…" at bounding box center [518, 610] width 826 height 95
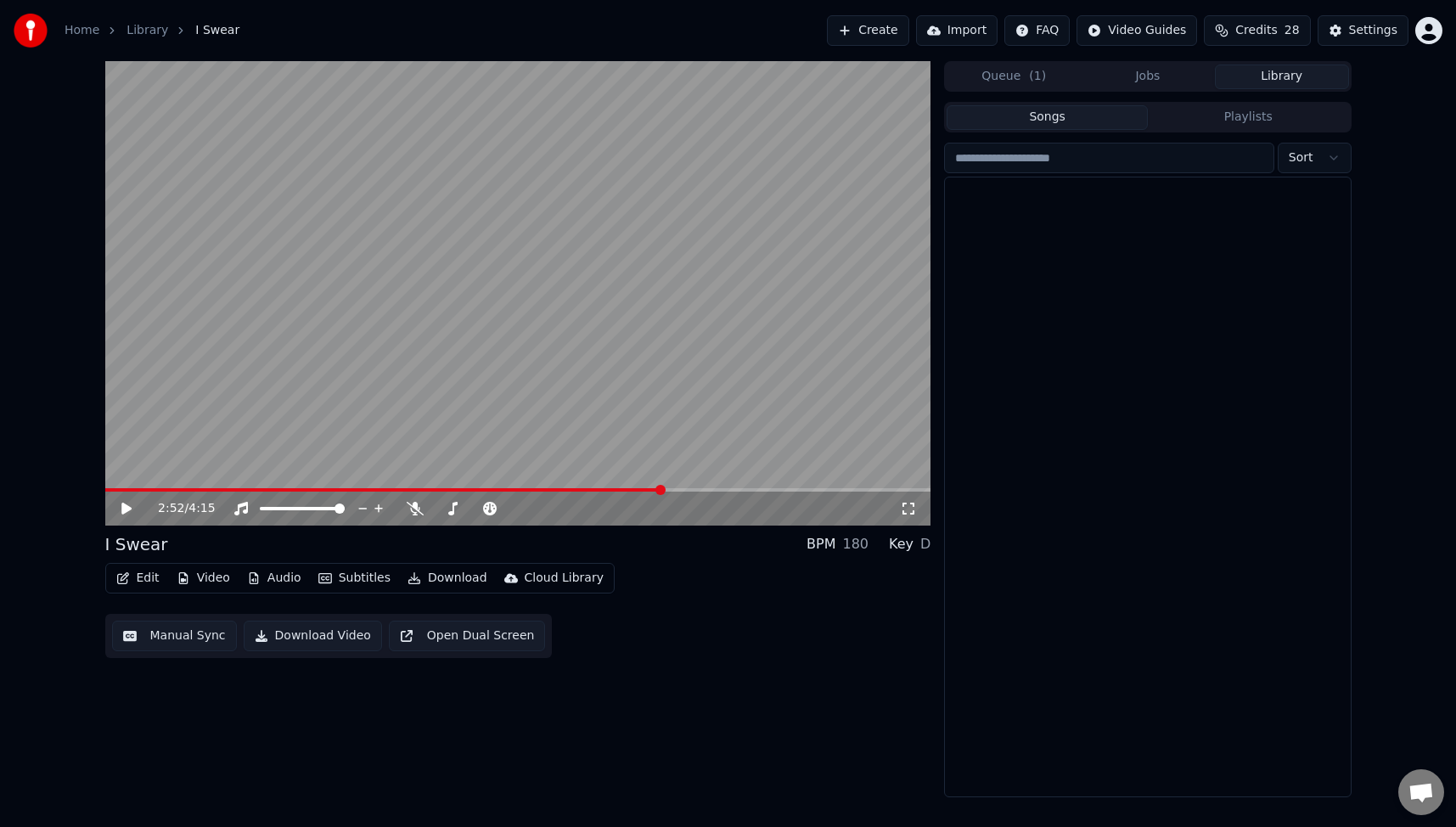
click at [1283, 73] on button "Library" at bounding box center [1282, 76] width 134 height 24
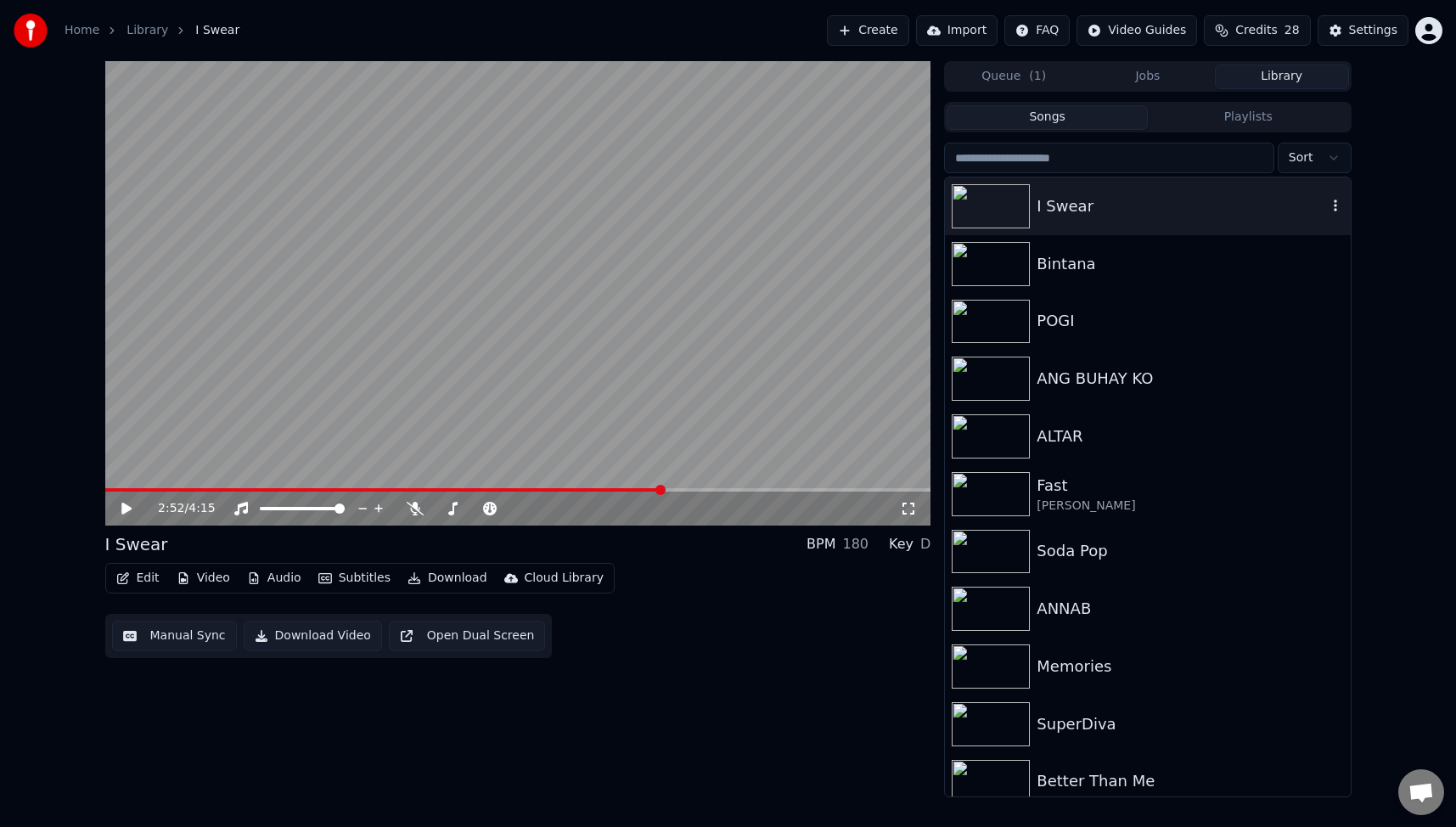
click at [999, 196] on img at bounding box center [990, 206] width 78 height 44
click at [1144, 210] on div "I Swear" at bounding box center [1181, 206] width 289 height 24
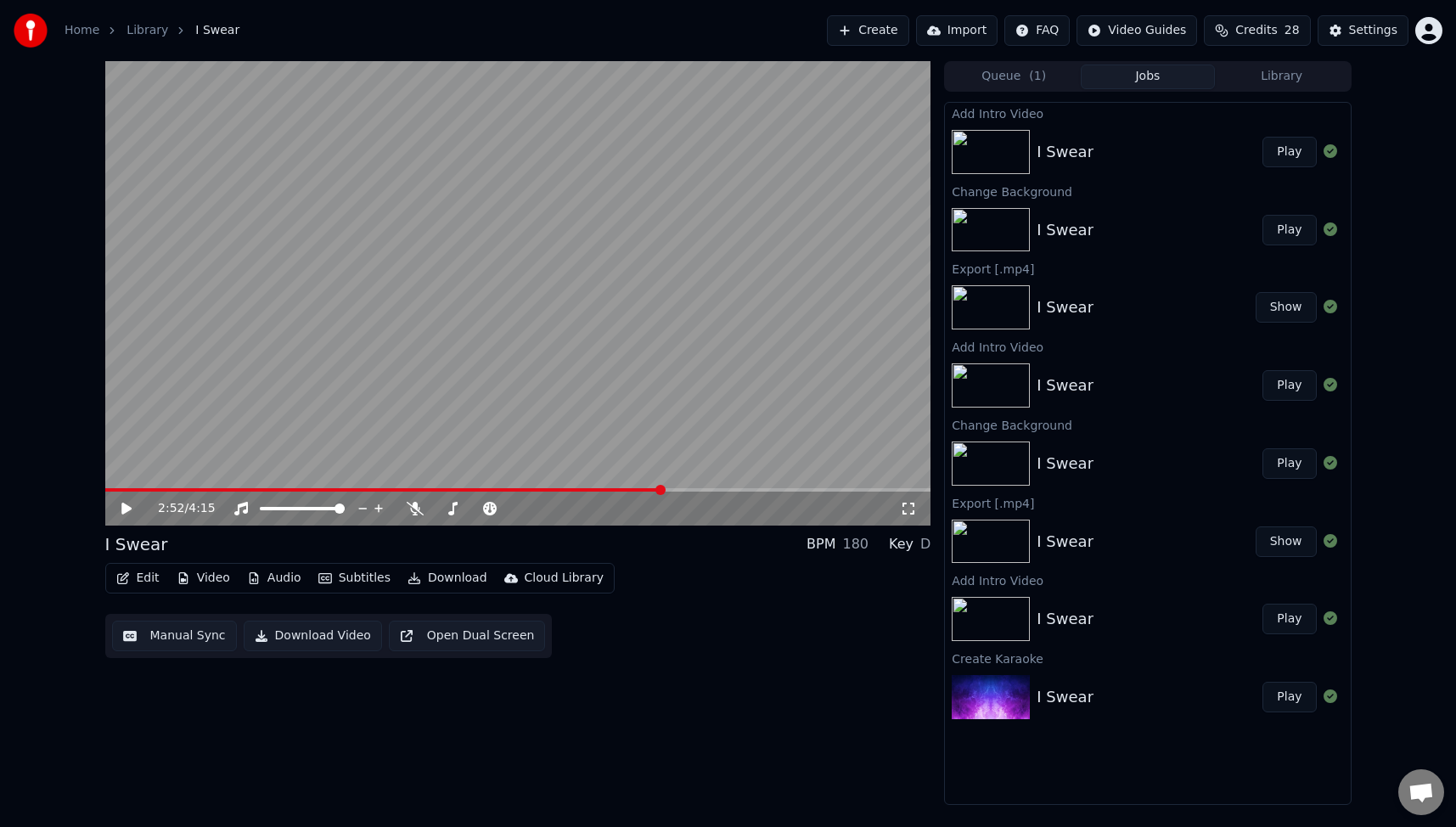
click at [1150, 73] on button "Jobs" at bounding box center [1148, 76] width 134 height 24
click at [1297, 143] on button "Play" at bounding box center [1289, 152] width 54 height 30
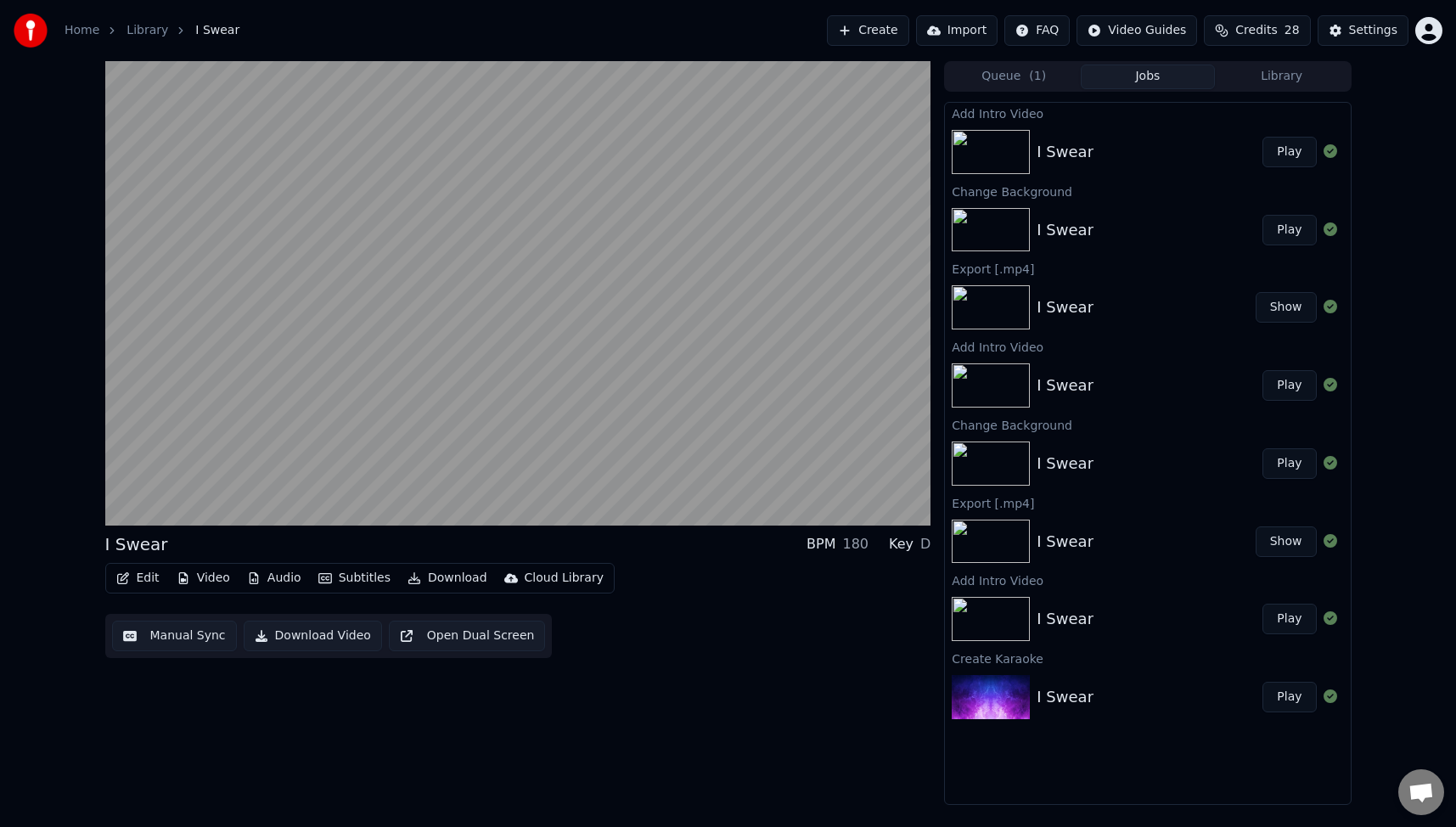
click at [316, 639] on button "Download Video" at bounding box center [313, 635] width 138 height 30
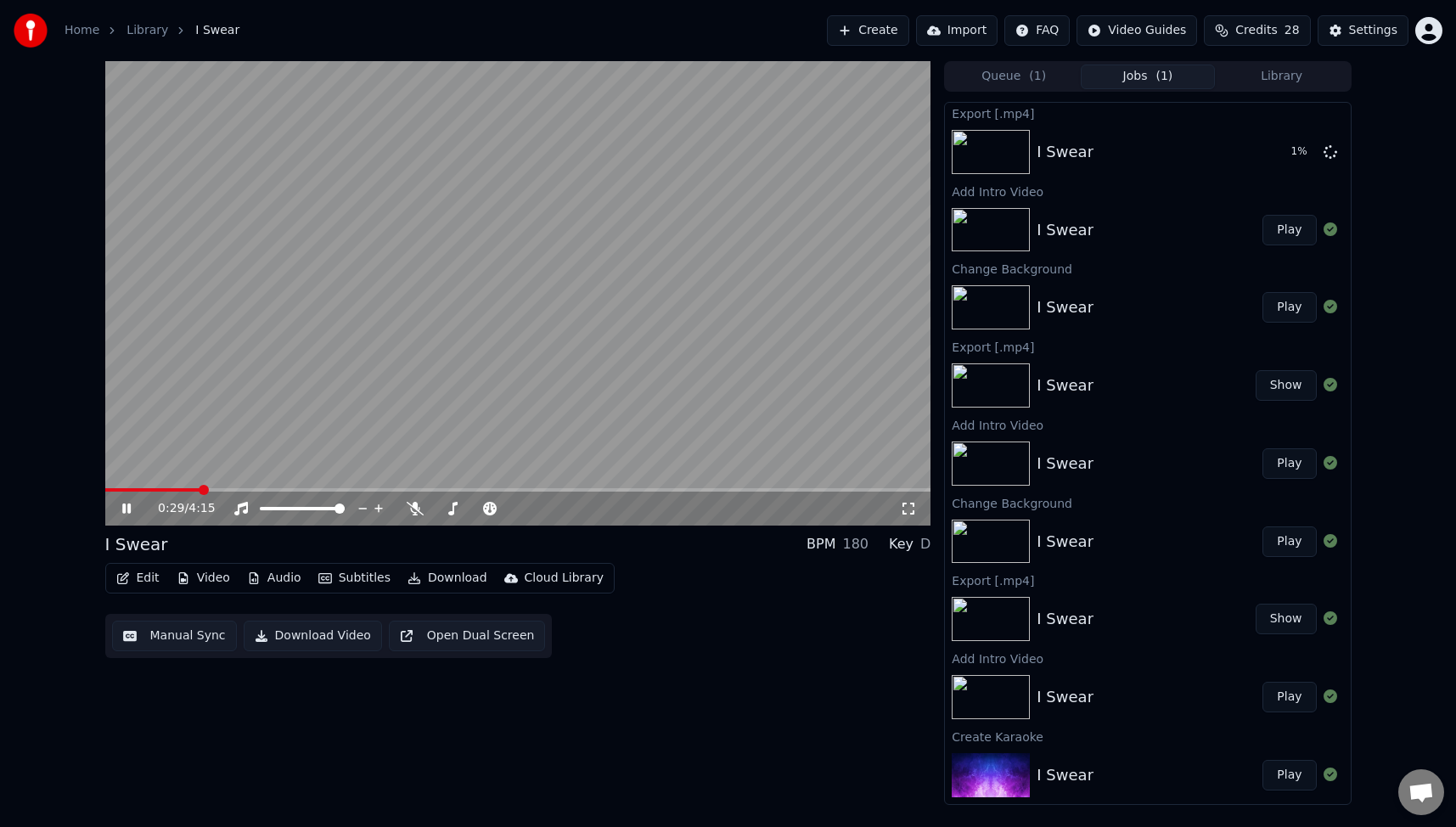
click at [126, 508] on icon at bounding box center [139, 508] width 40 height 13
click at [1007, 152] on img at bounding box center [990, 151] width 78 height 44
click at [105, 495] on span at bounding box center [109, 489] width 10 height 10
click at [127, 506] on icon at bounding box center [125, 508] width 10 height 12
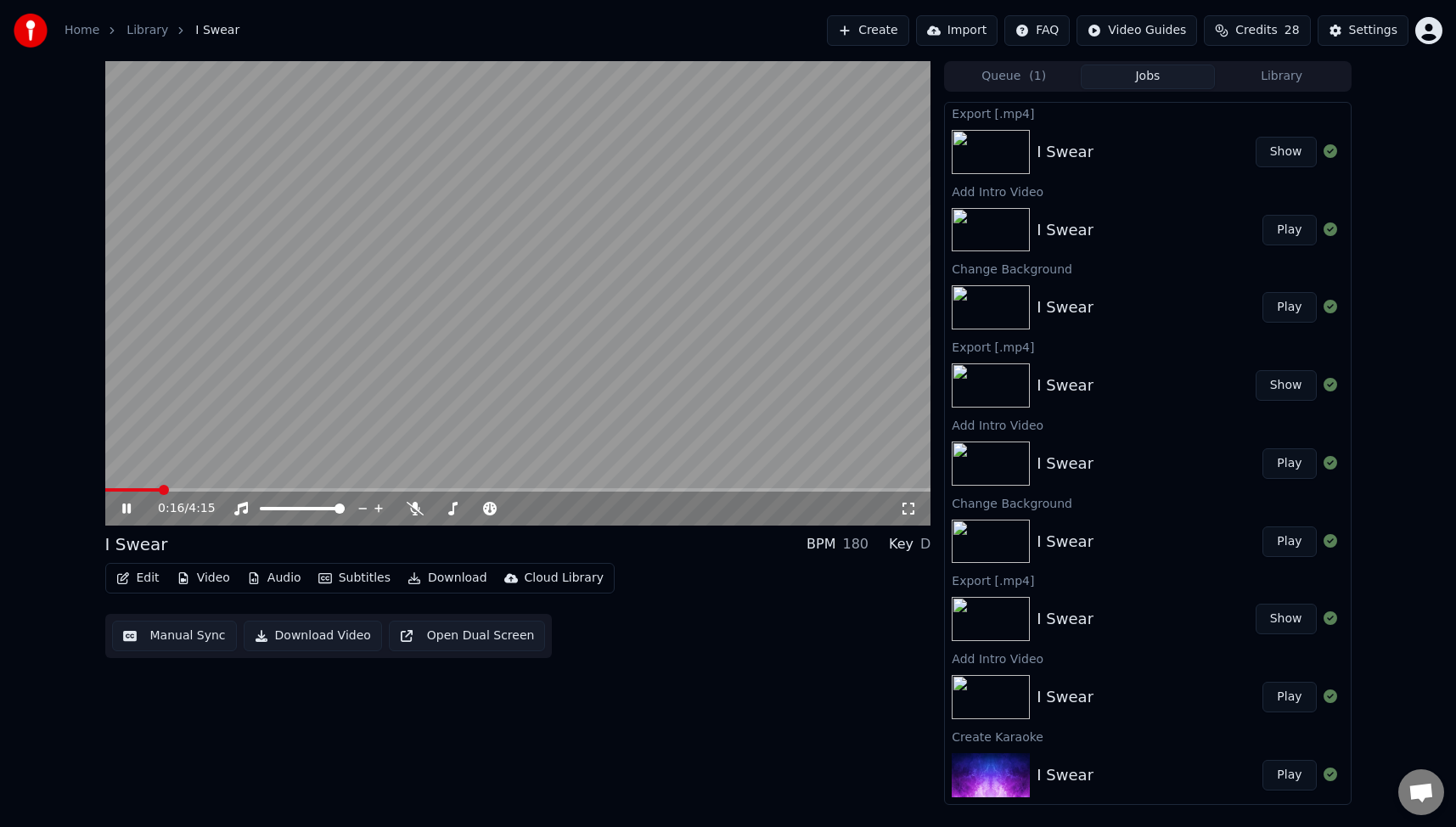
click at [123, 507] on icon at bounding box center [125, 508] width 8 height 10
click at [698, 622] on div "Edit Video Audio Subtitles Download Cloud Library Manual Sync Download Video Op…" at bounding box center [518, 610] width 826 height 95
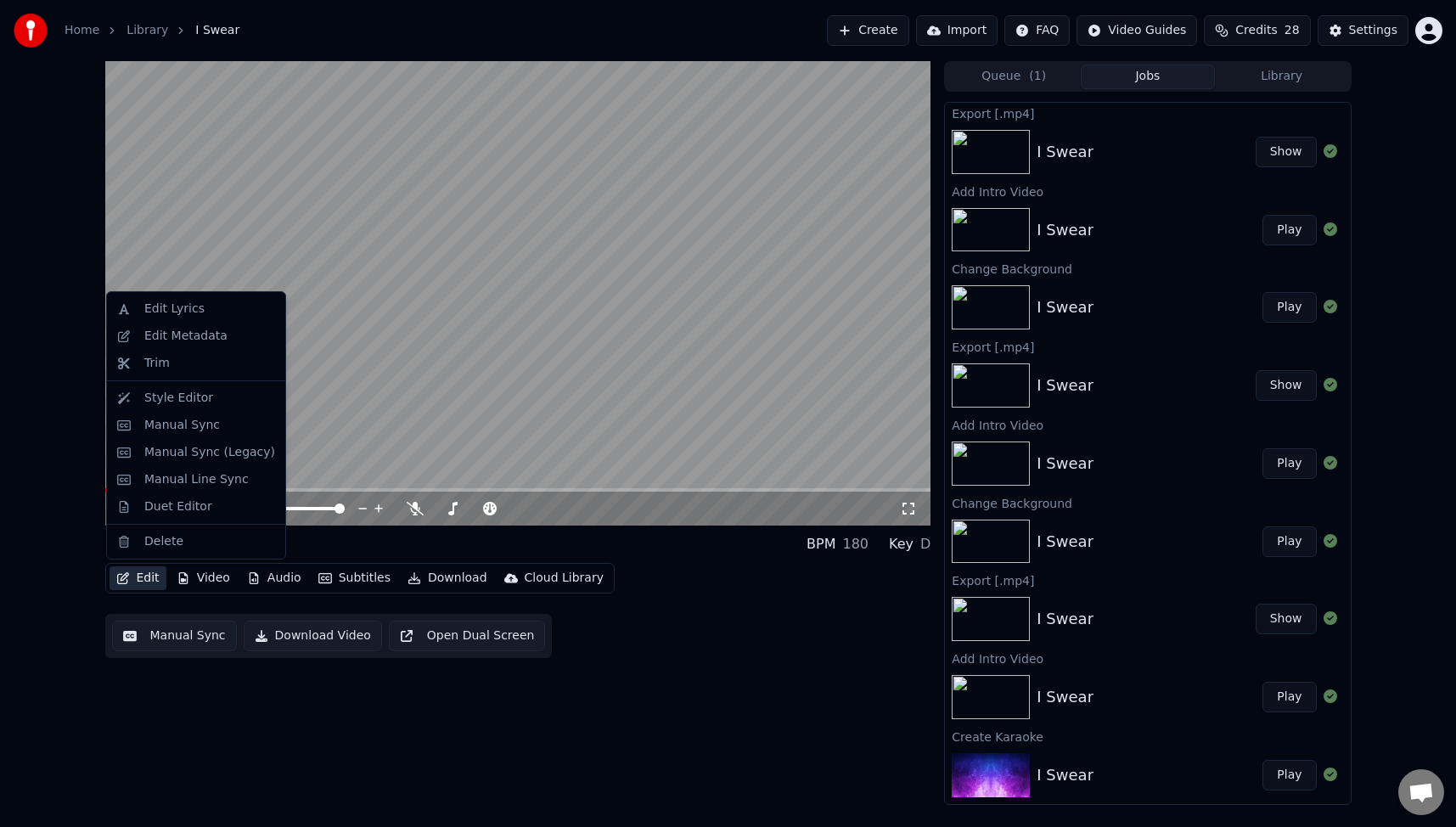
click at [142, 580] on button "Edit" at bounding box center [137, 578] width 56 height 24
click at [139, 393] on div "Style Editor" at bounding box center [195, 398] width 171 height 27
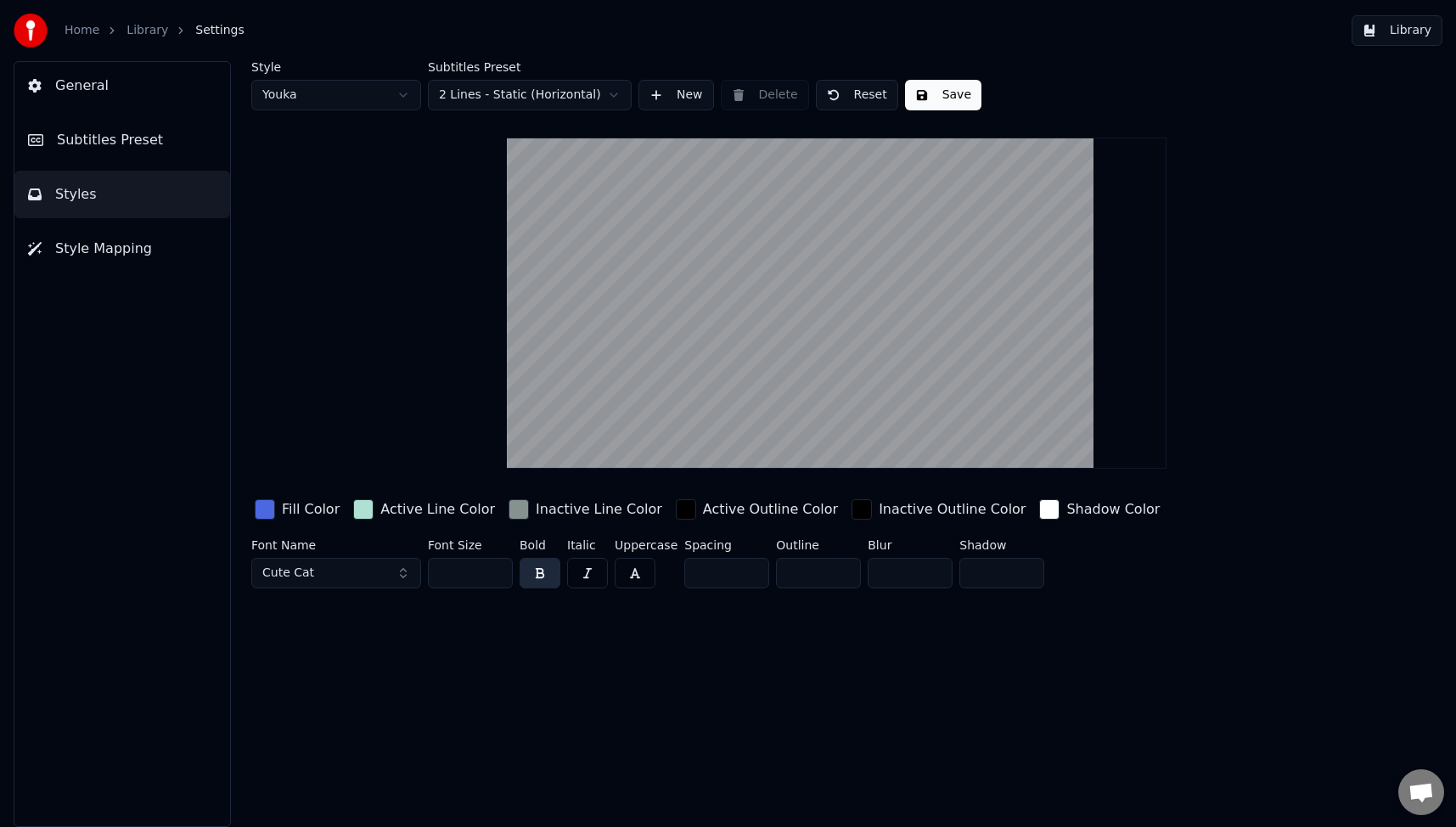
click at [306, 503] on div "Fill Color" at bounding box center [311, 509] width 57 height 21
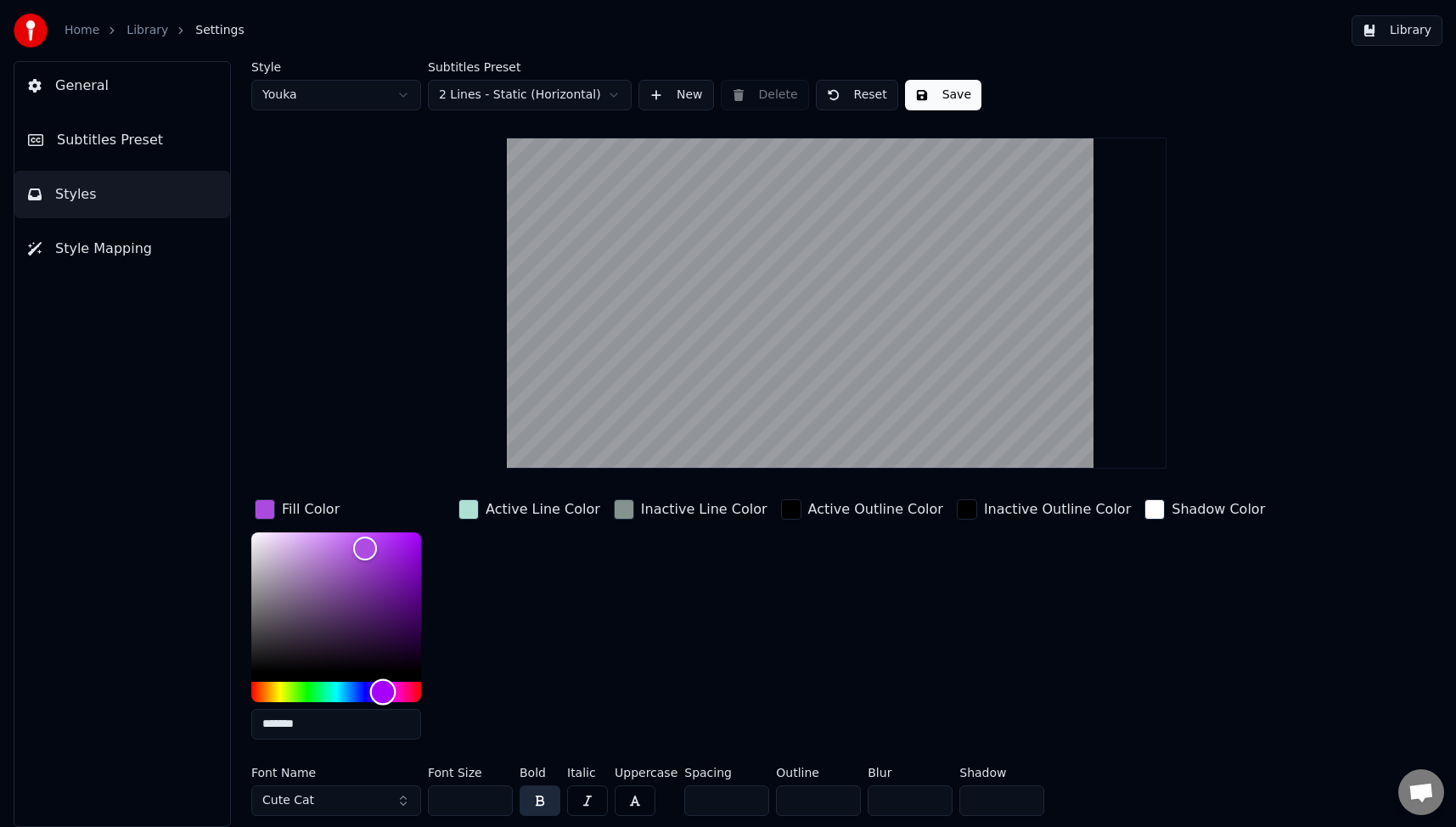
type input "*******"
drag, startPoint x: 358, startPoint y: 692, endPoint x: 382, endPoint y: 696, distance: 24.3
click at [382, 696] on div "Hue" at bounding box center [382, 691] width 26 height 26
drag, startPoint x: 402, startPoint y: 801, endPoint x: 401, endPoint y: 810, distance: 9.1
click at [402, 801] on button "Cute Cat" at bounding box center [335, 800] width 169 height 30
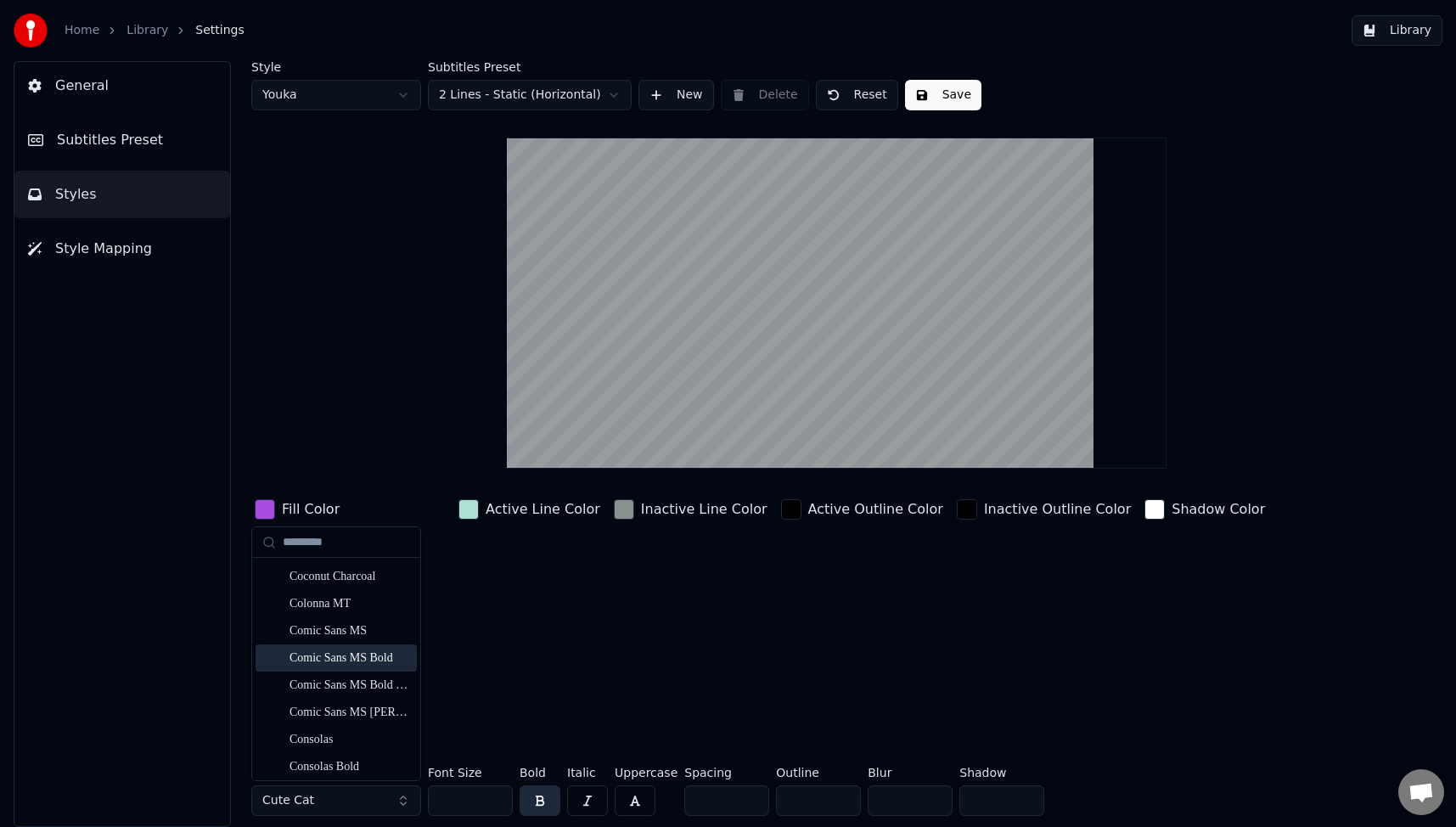
scroll to position [2546, 0]
click at [347, 604] on div "Christmas Holiday" at bounding box center [349, 607] width 121 height 17
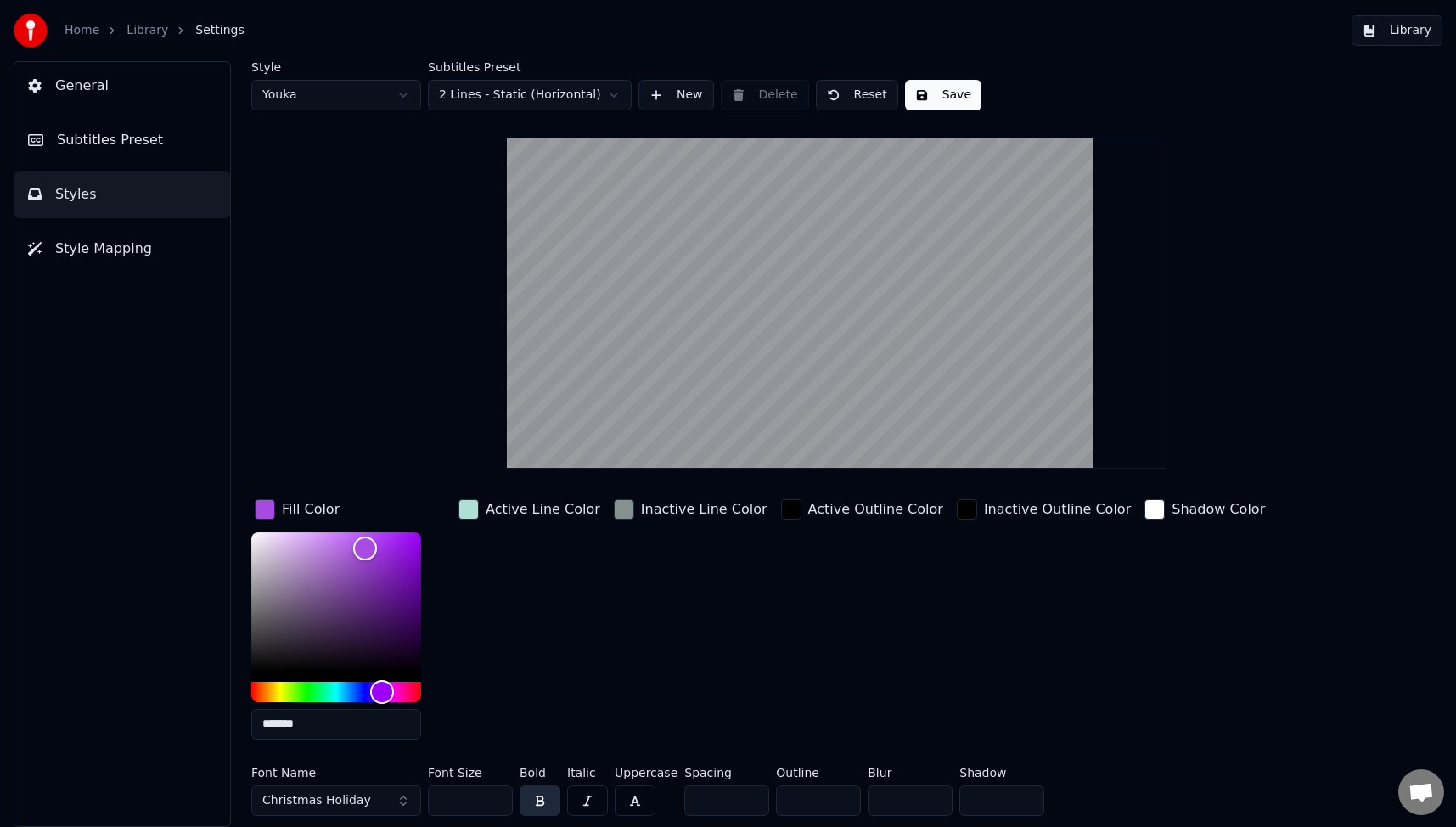
click at [400, 804] on button "Christmas Holiday" at bounding box center [335, 800] width 169 height 30
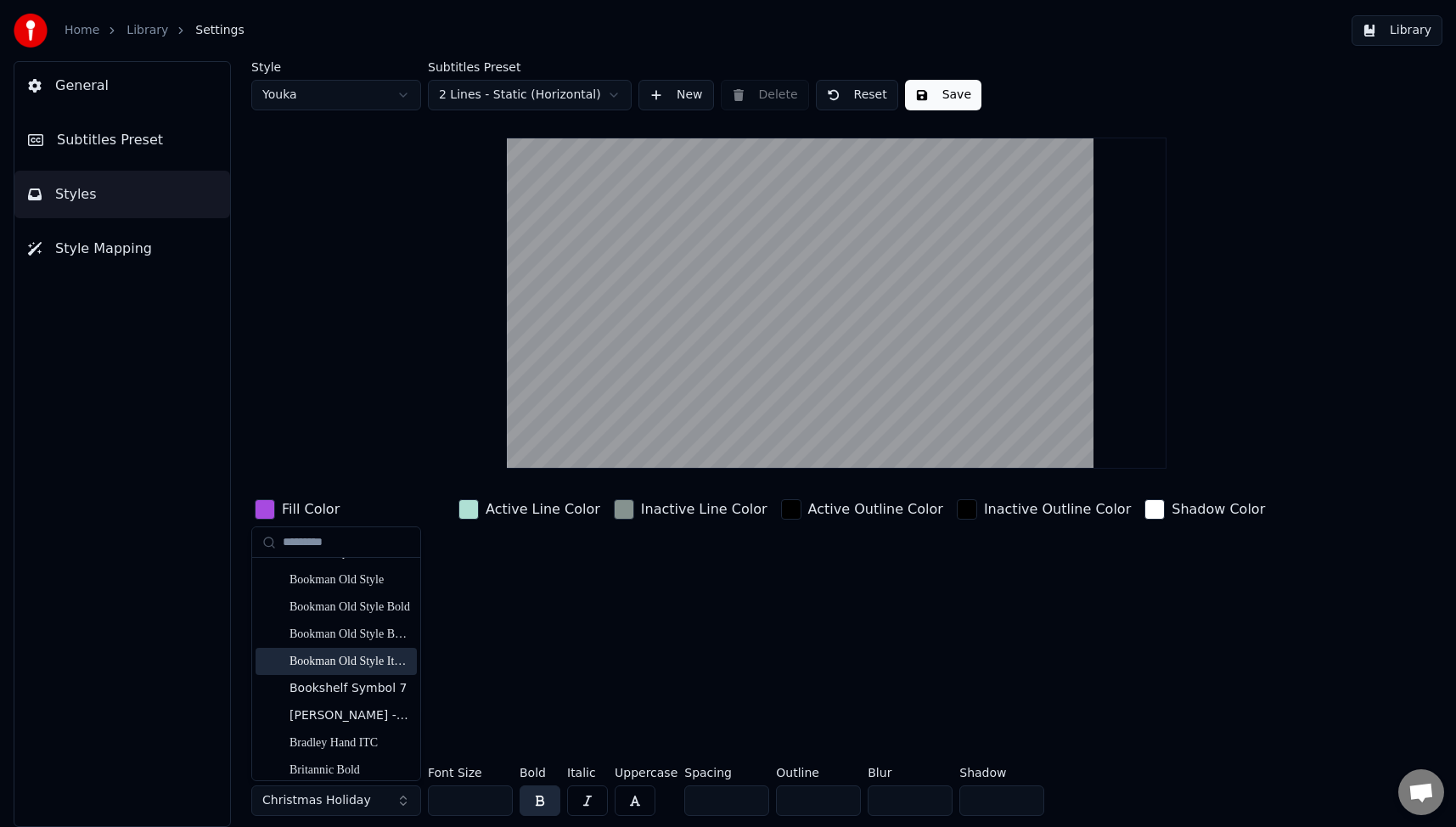
scroll to position [1273, 0]
click at [322, 685] on div "[PERSON_NAME] - Personal Use" at bounding box center [349, 685] width 121 height 17
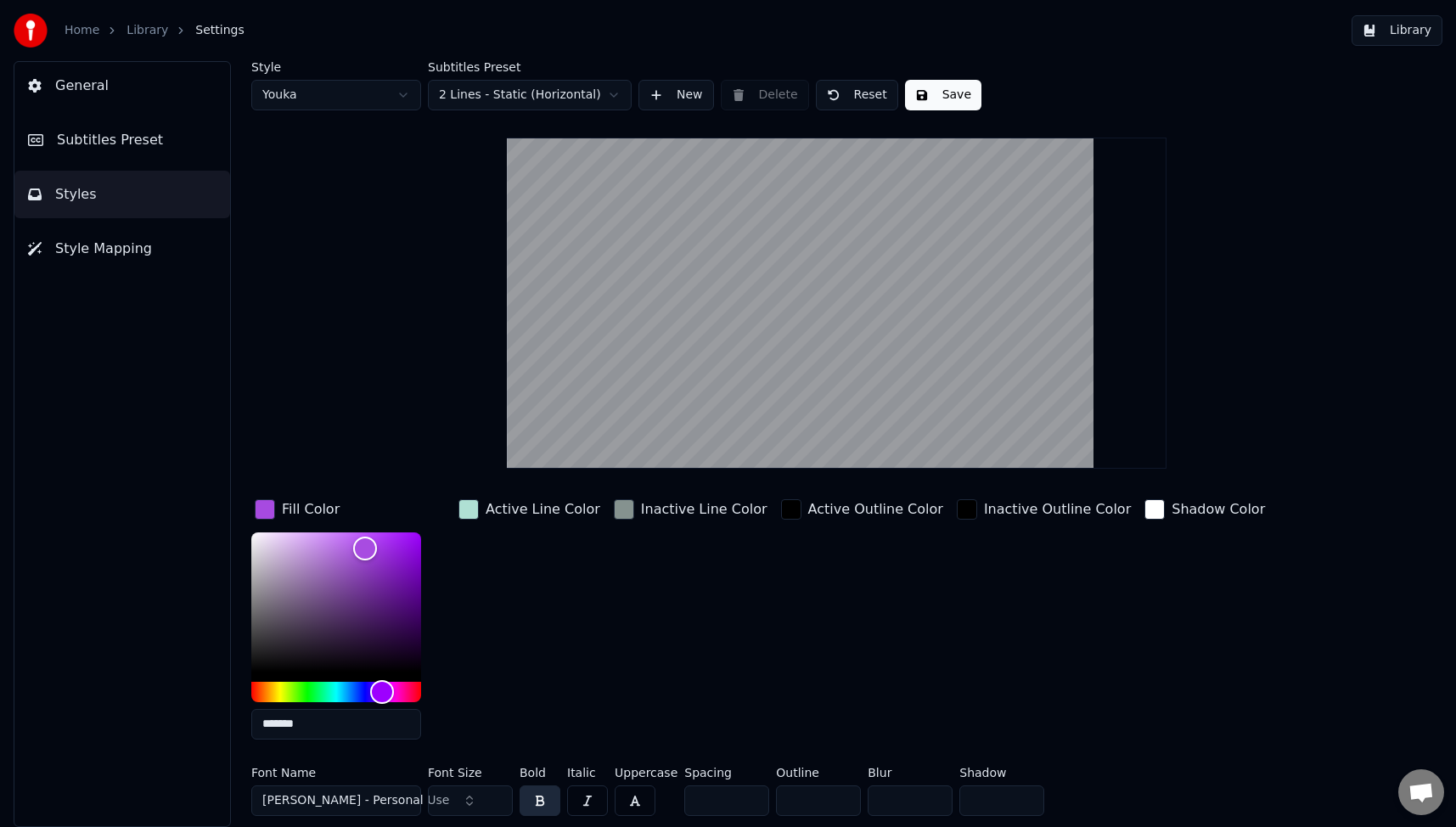
click at [411, 798] on button "[PERSON_NAME] - Personal Use" at bounding box center [335, 800] width 169 height 30
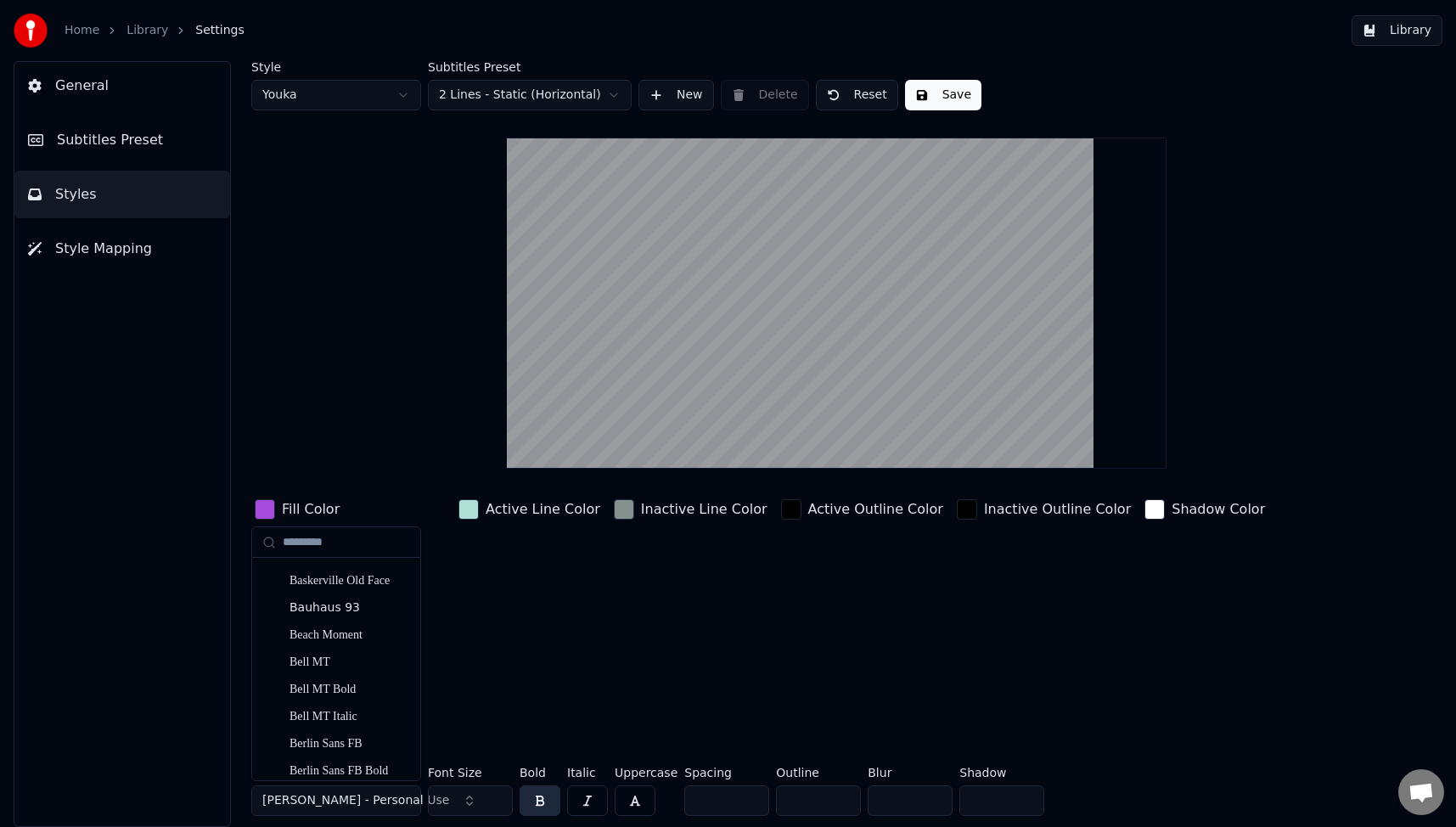
scroll to position [509, 0]
click at [331, 635] on div "Beach Moment" at bounding box center [349, 635] width 121 height 17
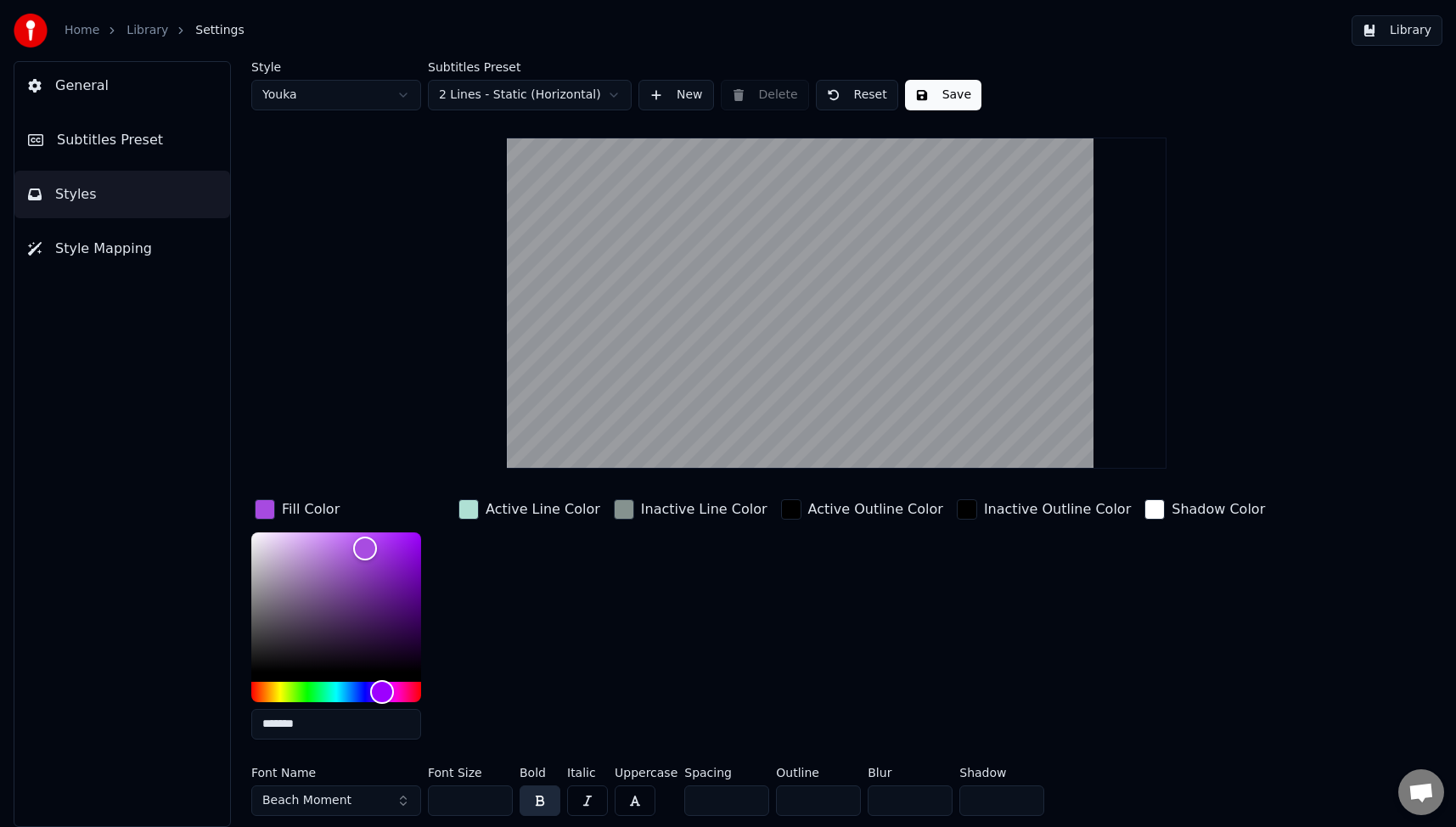
click at [401, 800] on button "Beach Moment" at bounding box center [335, 800] width 169 height 30
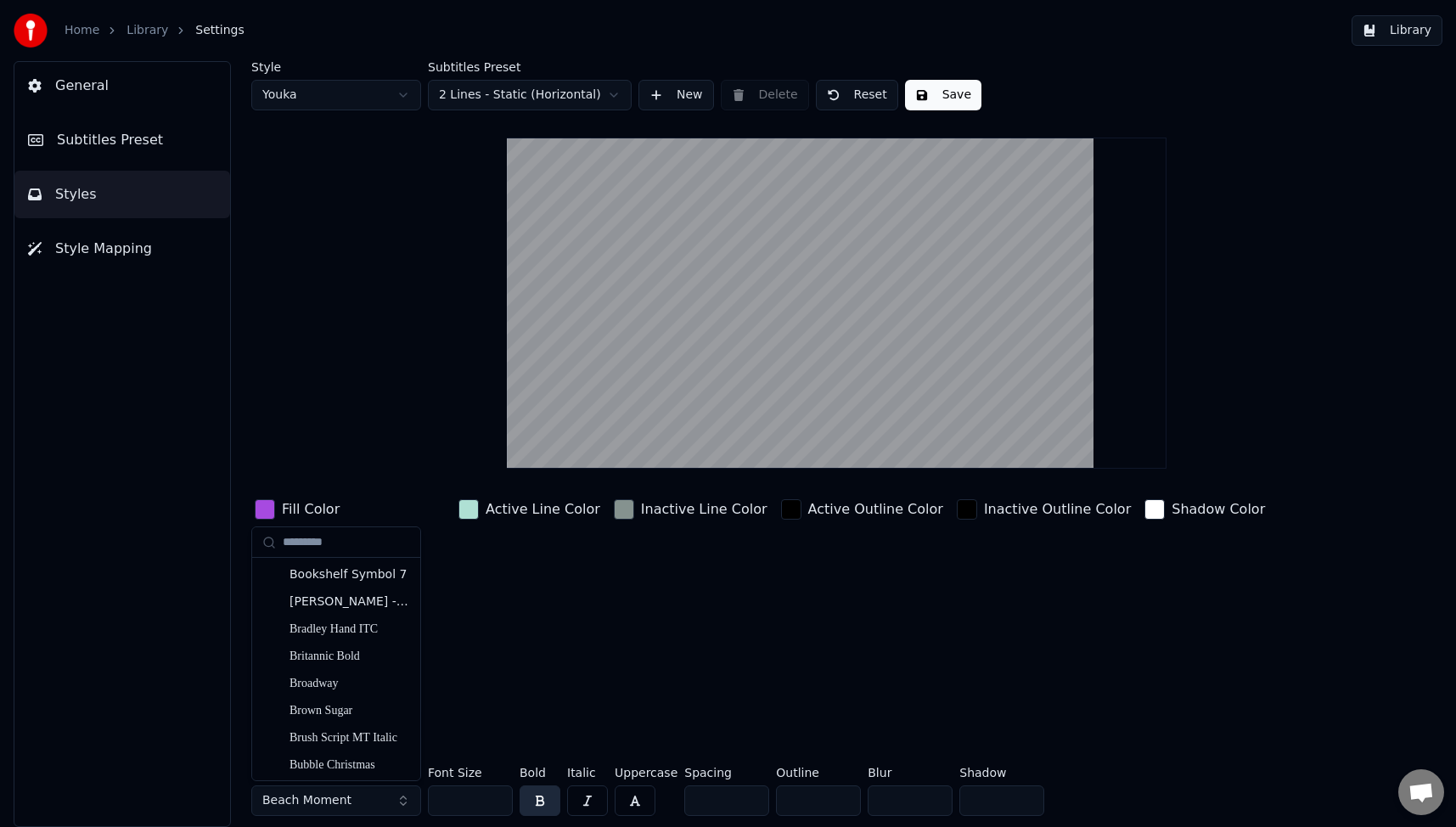
scroll to position [1443, 0]
click at [362, 676] on div "Bubble Christmas" at bounding box center [349, 678] width 121 height 17
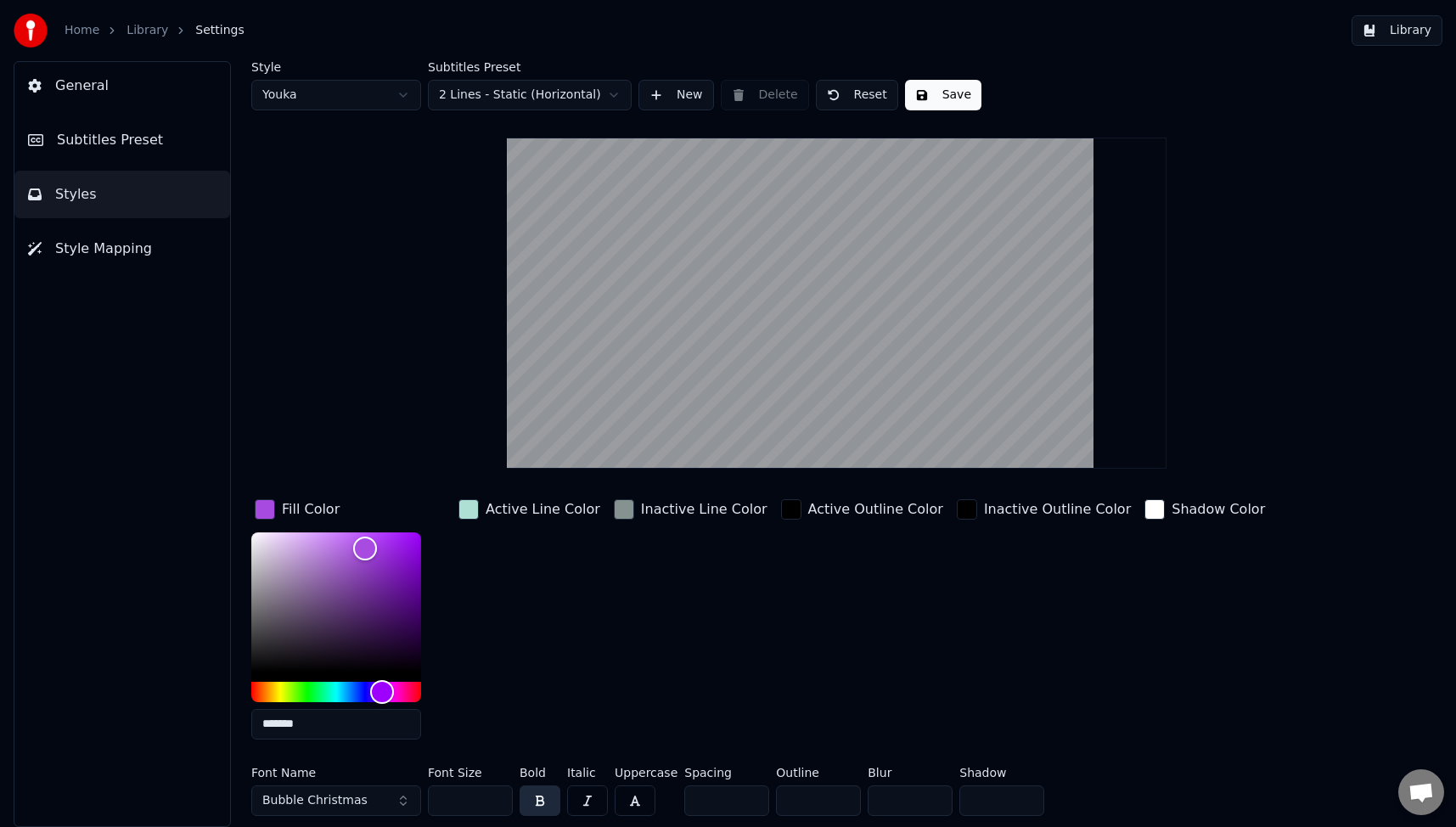
drag, startPoint x: 482, startPoint y: 797, endPoint x: 414, endPoint y: 804, distance: 68.4
click at [414, 804] on div "Font Name Bubble Christmas Font Size *** Bold Italic Uppercase Spacing * Outlin…" at bounding box center [761, 794] width 1020 height 56
type input "***"
click at [686, 688] on div "Inactive Line Color" at bounding box center [690, 624] width 160 height 257
click at [851, 695] on div "Active Outline Color" at bounding box center [862, 624] width 169 height 257
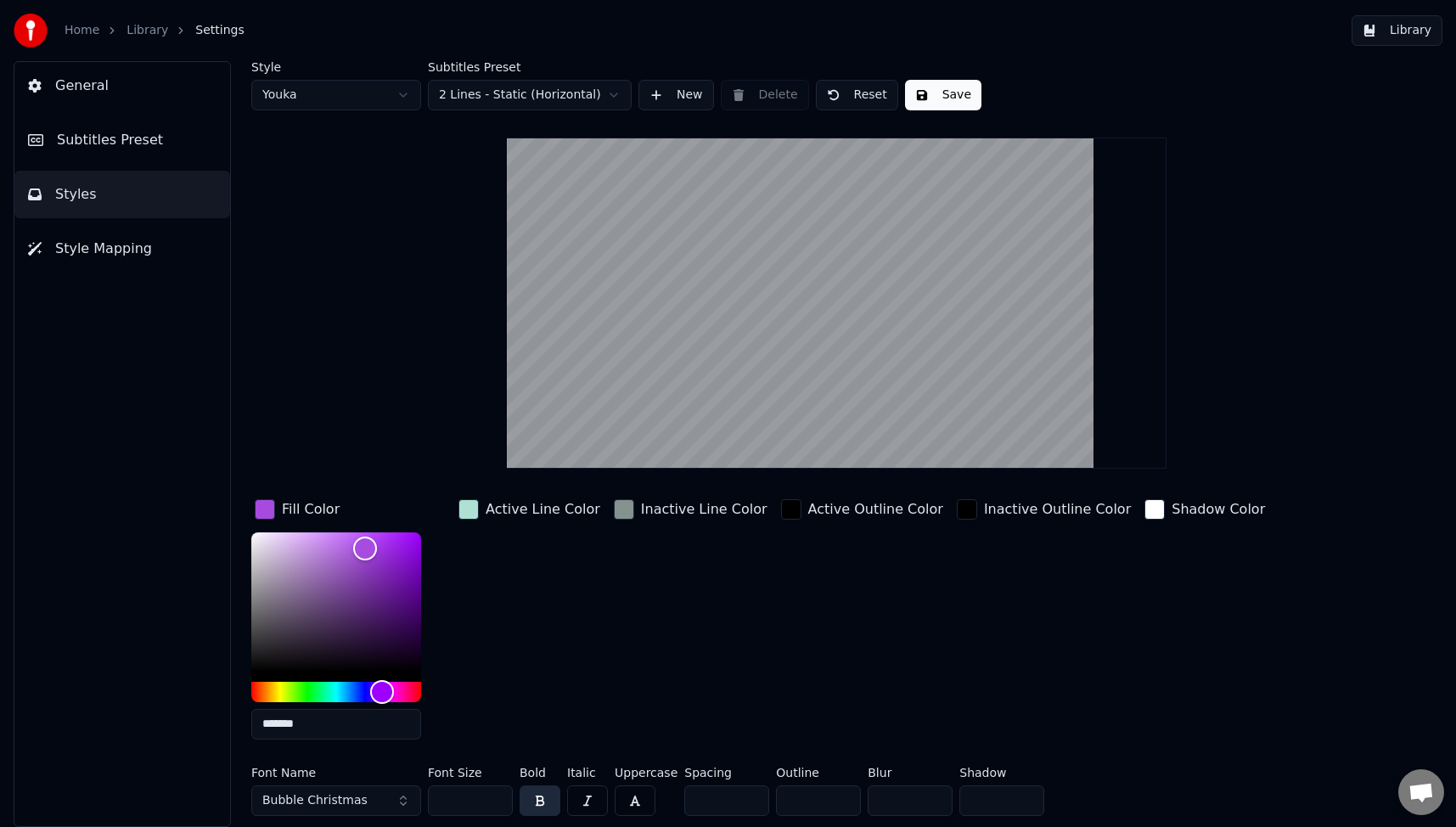
click at [958, 93] on button "Save" at bounding box center [943, 95] width 76 height 30
click at [1418, 36] on button "Library" at bounding box center [1396, 30] width 90 height 30
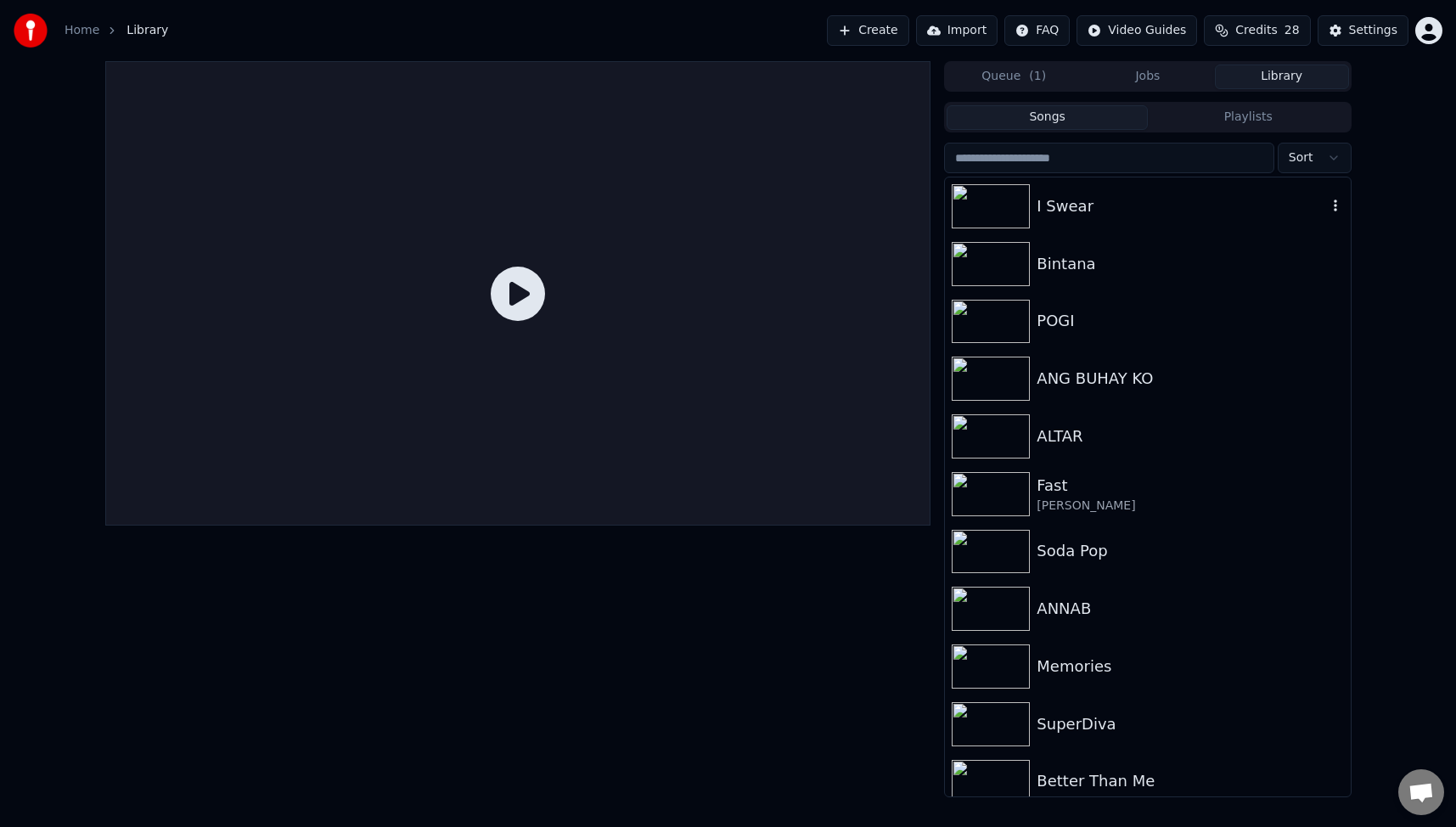
click at [1090, 193] on div "I Swear" at bounding box center [1147, 206] width 405 height 57
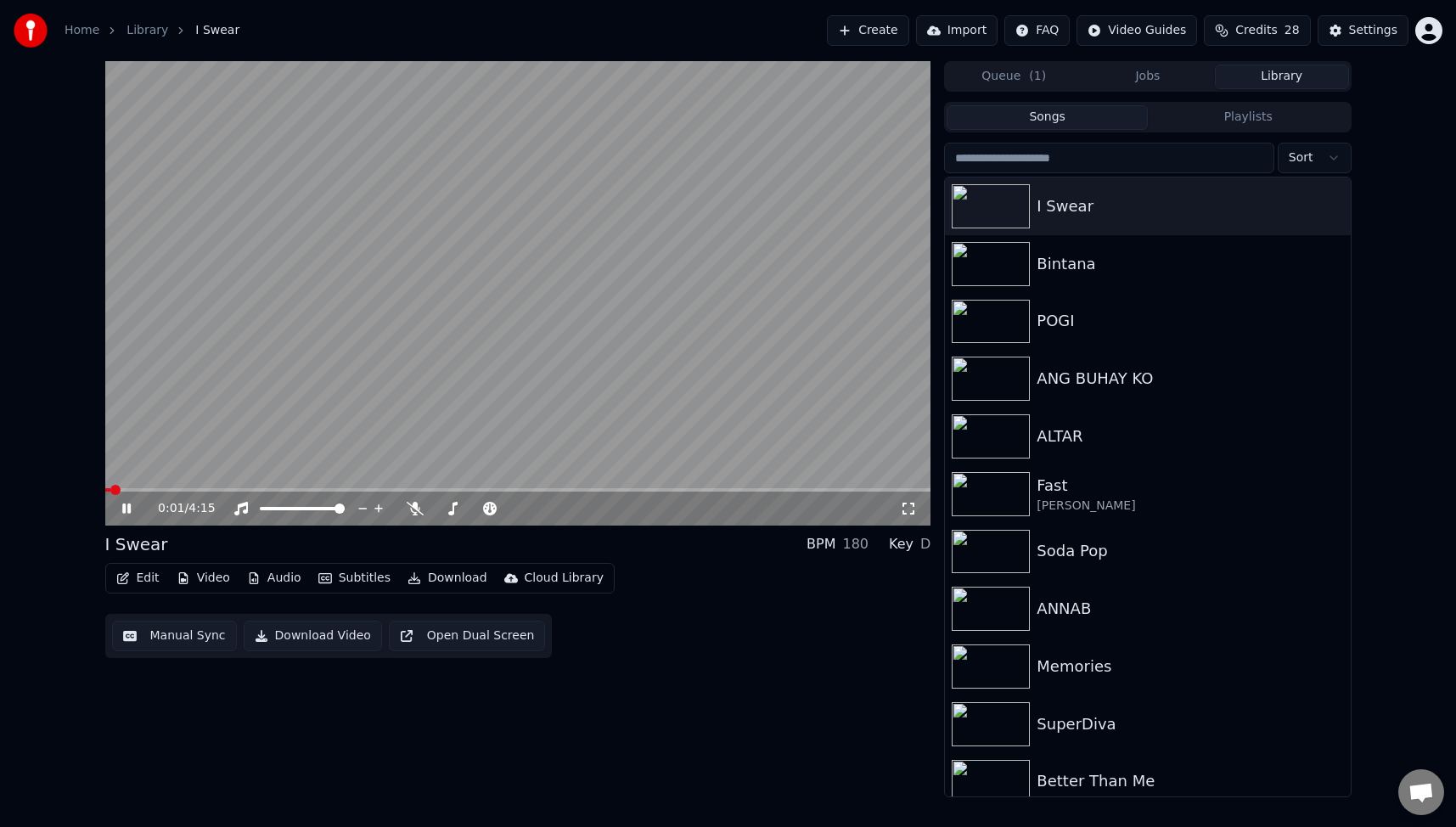
click at [126, 508] on icon at bounding box center [139, 508] width 40 height 13
click at [111, 494] on span at bounding box center [116, 489] width 10 height 10
click at [202, 573] on button "Video" at bounding box center [202, 578] width 67 height 24
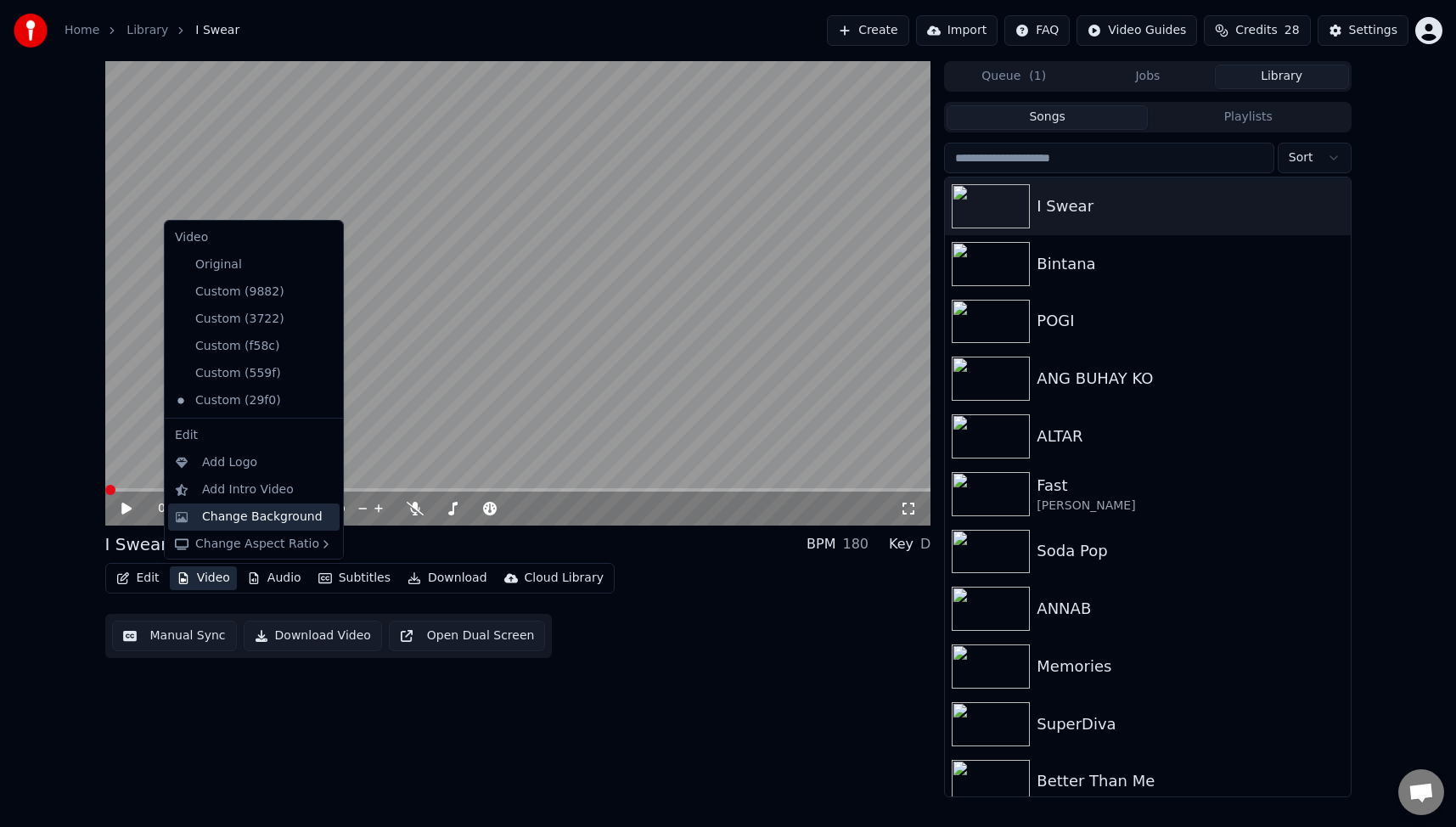
click at [215, 522] on div "Change Background" at bounding box center [262, 516] width 121 height 17
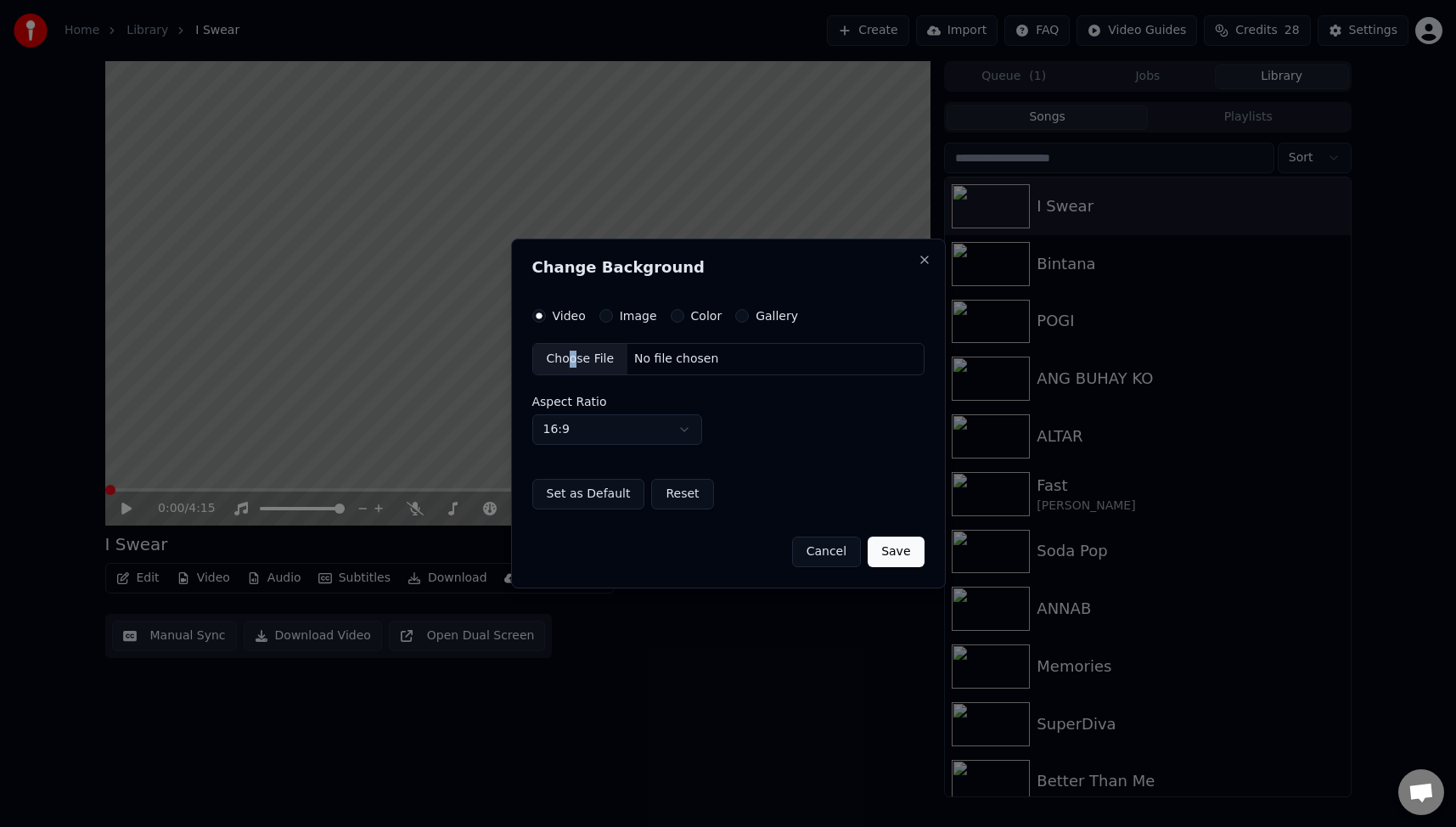
click at [572, 352] on div "Choose File" at bounding box center [581, 359] width 95 height 30
click at [914, 547] on button "Save" at bounding box center [895, 552] width 56 height 30
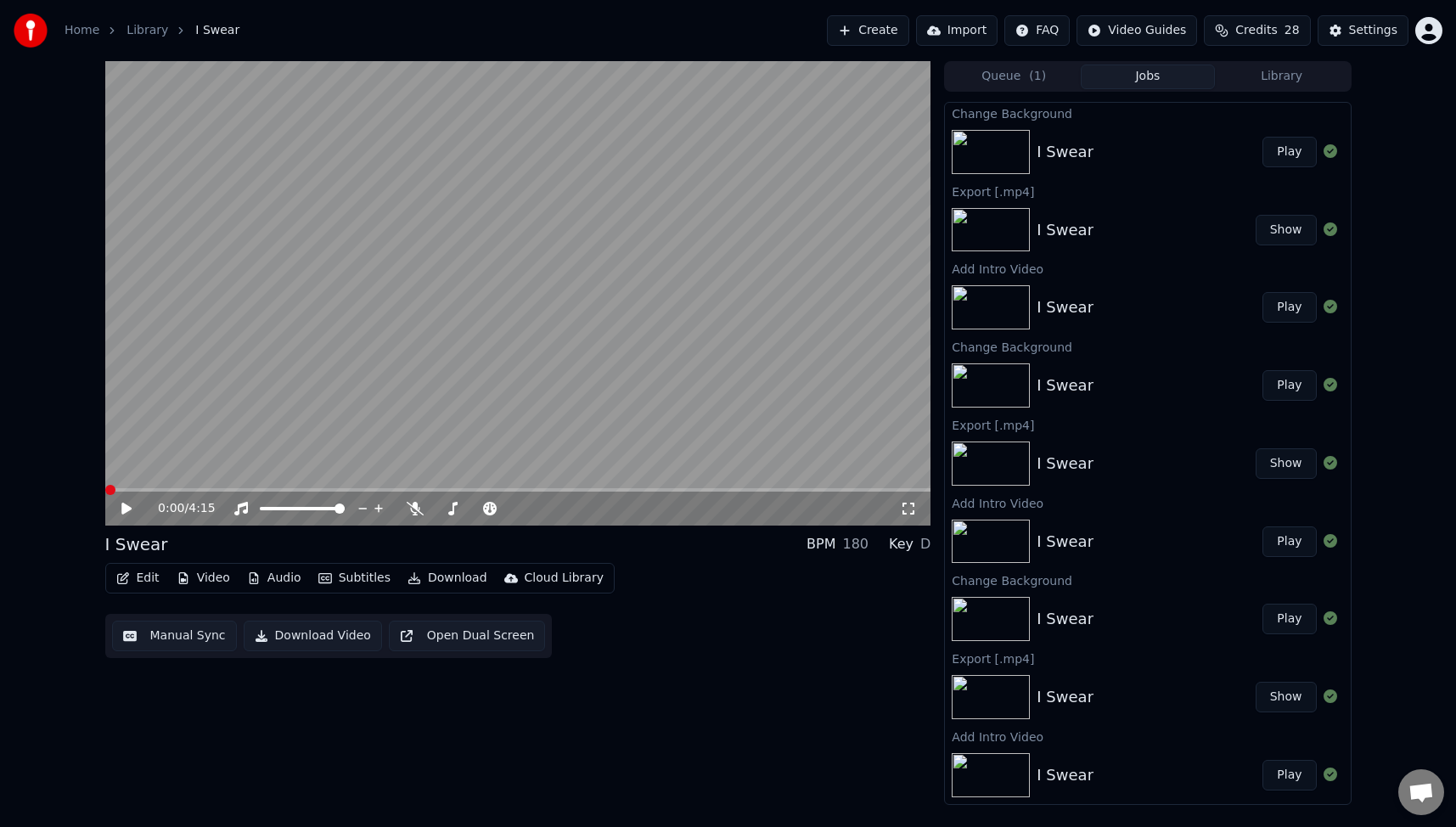
click at [1277, 145] on button "Play" at bounding box center [1289, 152] width 54 height 30
click at [125, 504] on icon at bounding box center [139, 508] width 40 height 13
click at [204, 581] on button "Video" at bounding box center [202, 578] width 67 height 24
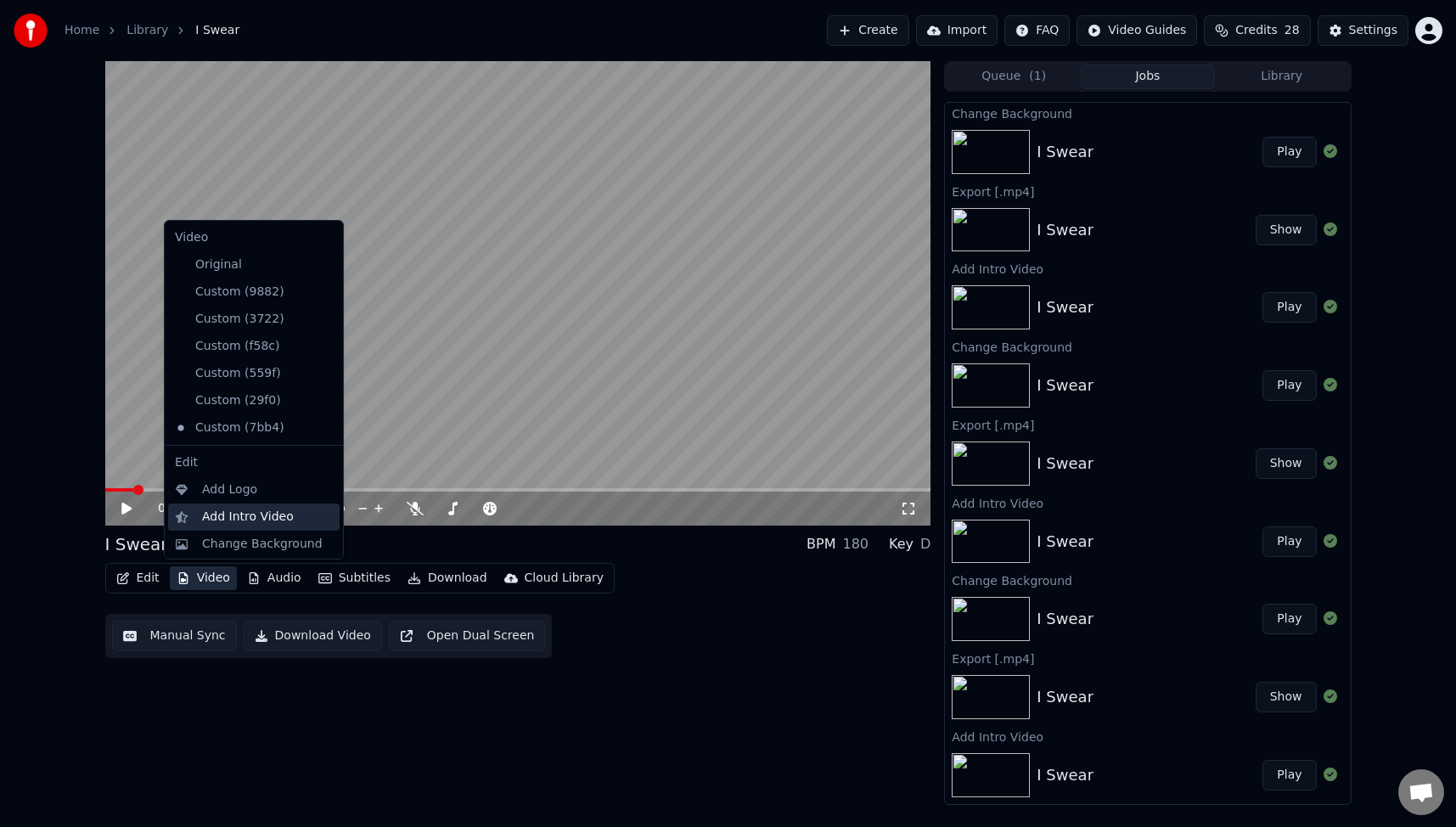
click at [261, 520] on div "Add Intro Video" at bounding box center [247, 516] width 91 height 17
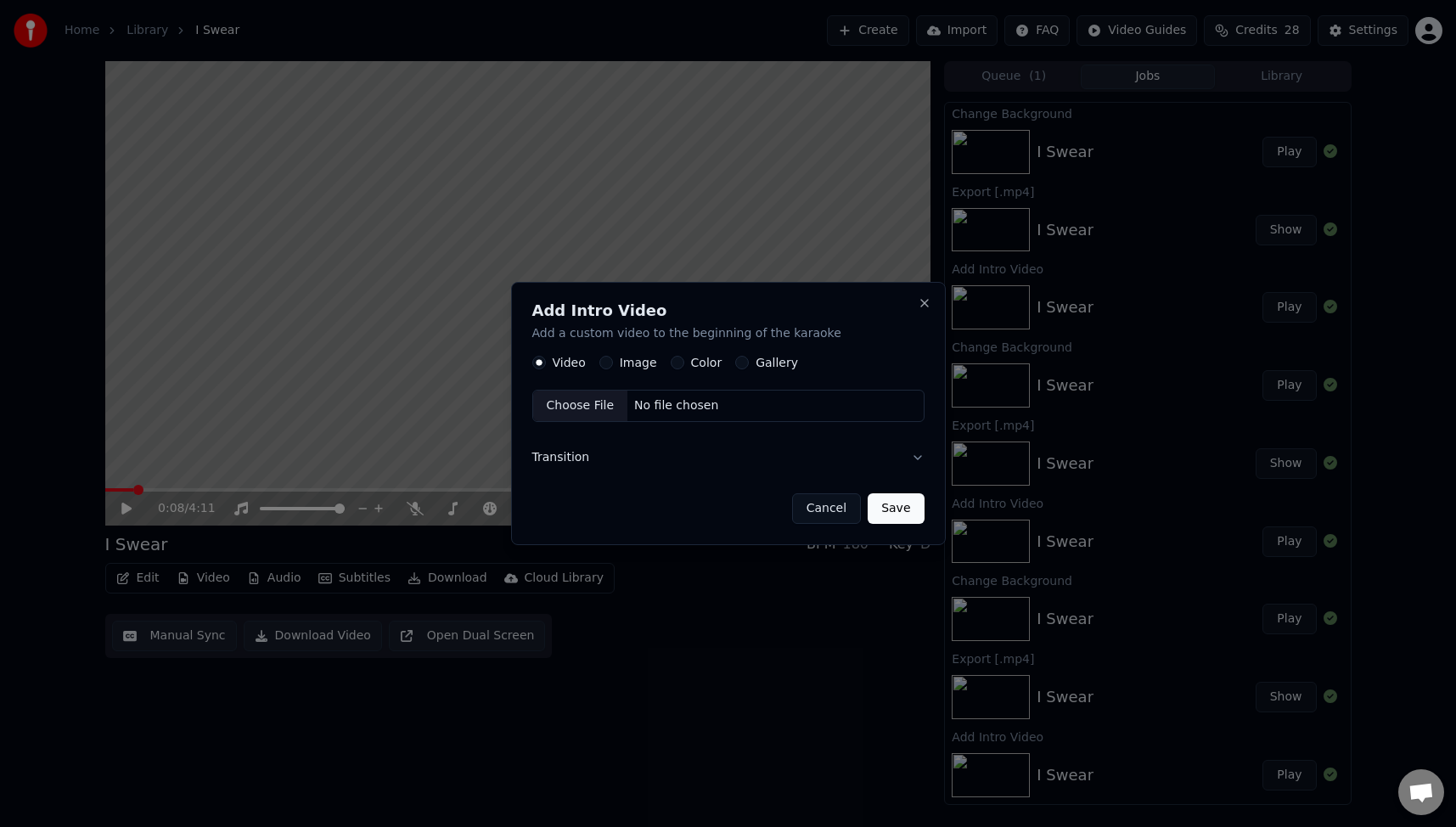
click at [600, 361] on button "Image" at bounding box center [606, 362] width 13 height 13
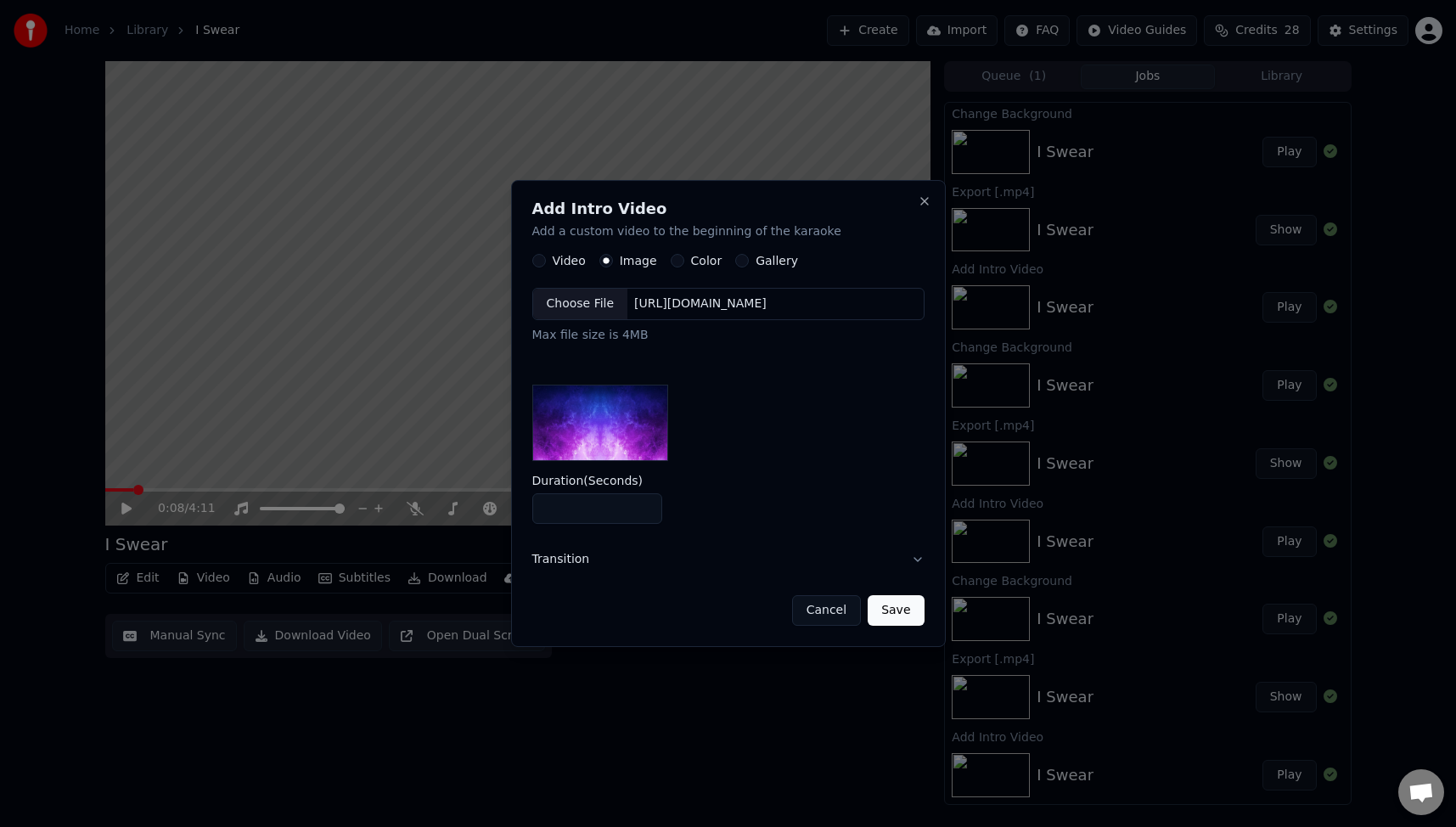
click at [583, 303] on div "Choose File" at bounding box center [581, 304] width 95 height 30
click at [900, 609] on button "Save" at bounding box center [895, 610] width 56 height 30
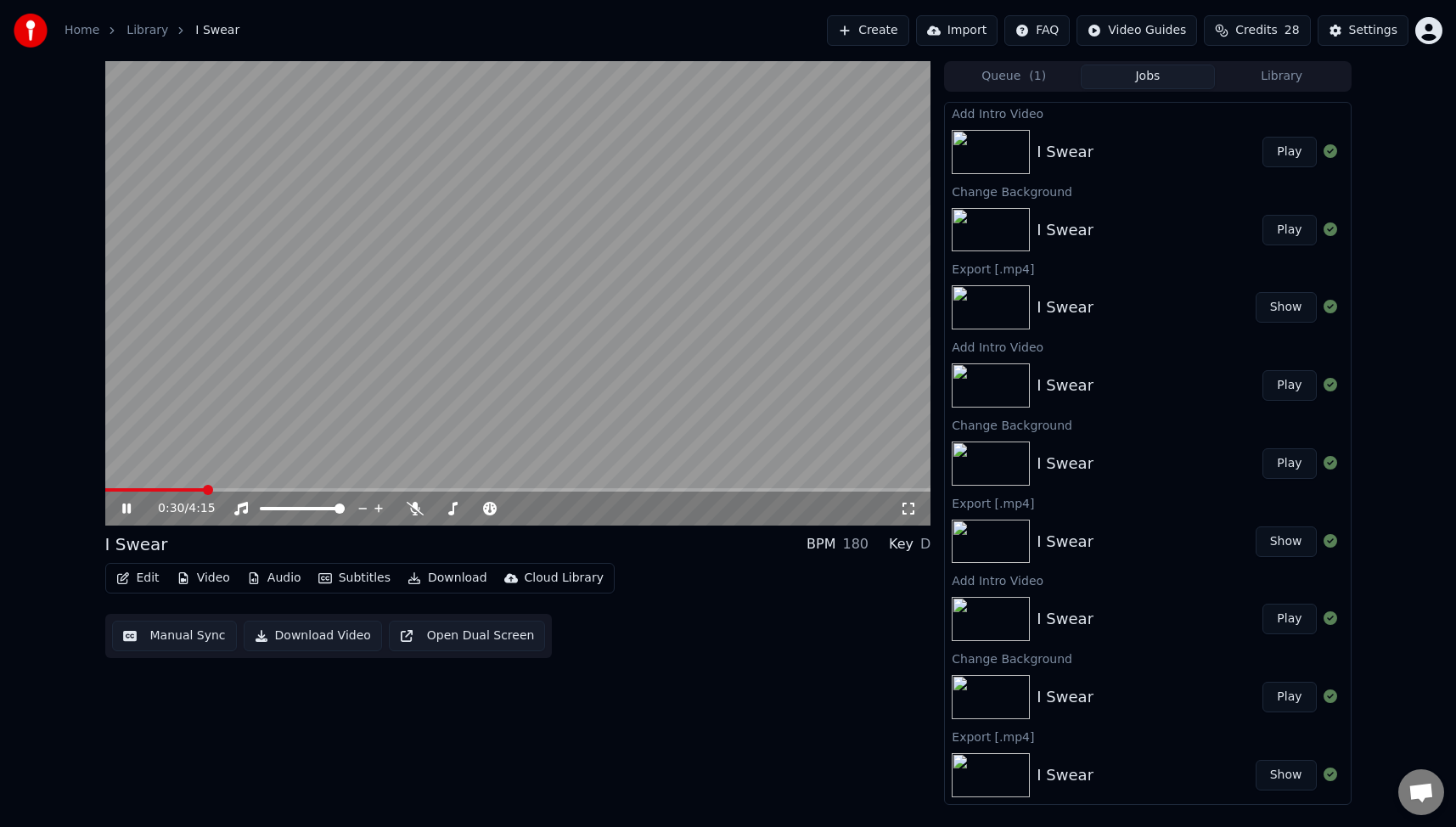
click at [124, 504] on icon at bounding box center [139, 508] width 40 height 13
click at [1290, 153] on button "Play" at bounding box center [1289, 152] width 54 height 30
click at [121, 507] on icon at bounding box center [139, 508] width 40 height 13
click at [636, 725] on div "0:10 / 4:15 I Swear BPM 180 Key D Edit Video Audio Subtitles Download Cloud Lib…" at bounding box center [518, 433] width 826 height 744
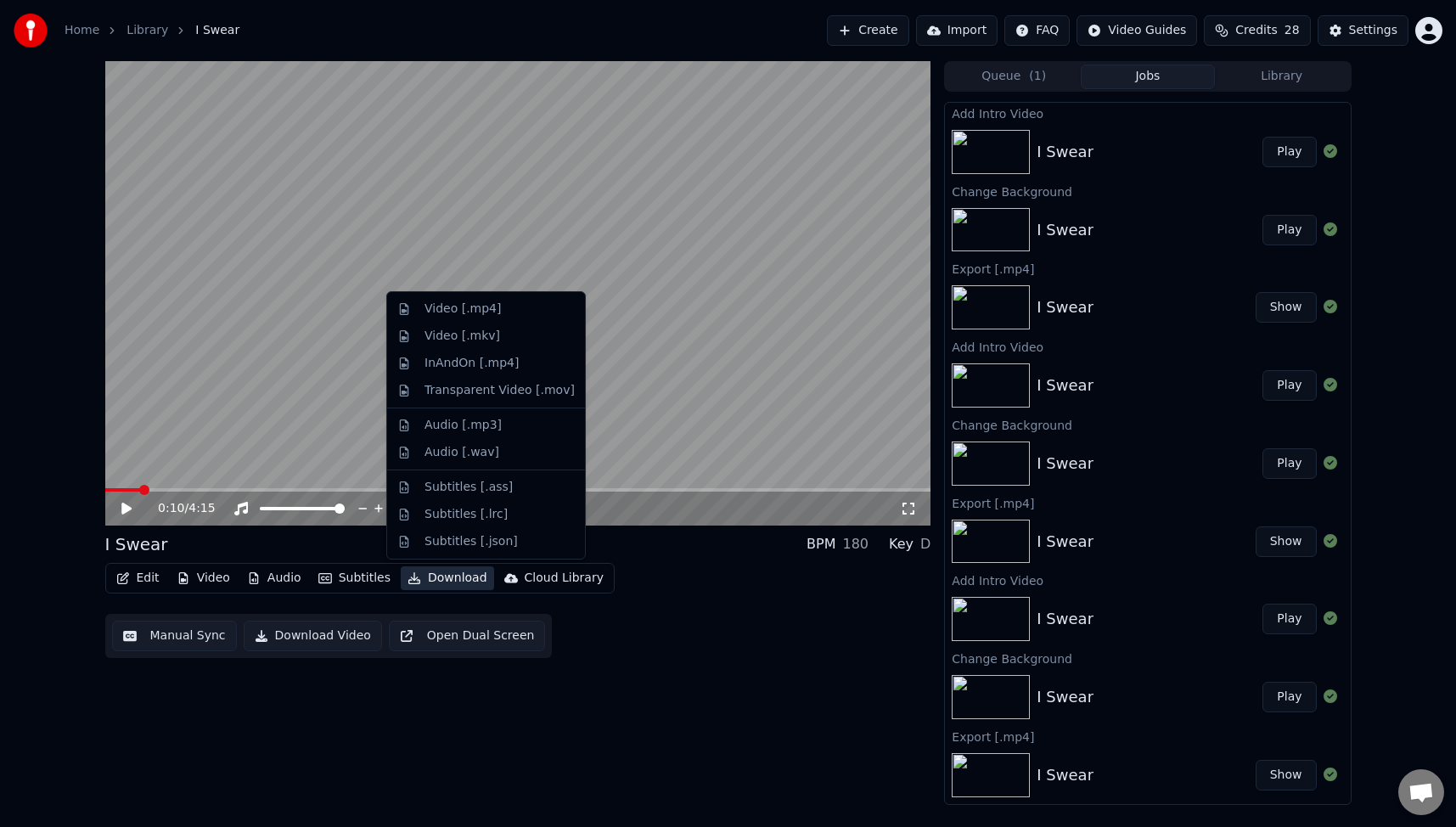
click at [435, 578] on button "Download" at bounding box center [447, 578] width 93 height 24
click at [693, 719] on div "0:10 / 4:15 I Swear BPM 180 Key D Edit Video Audio Subtitles Download Cloud Lib…" at bounding box center [518, 433] width 826 height 744
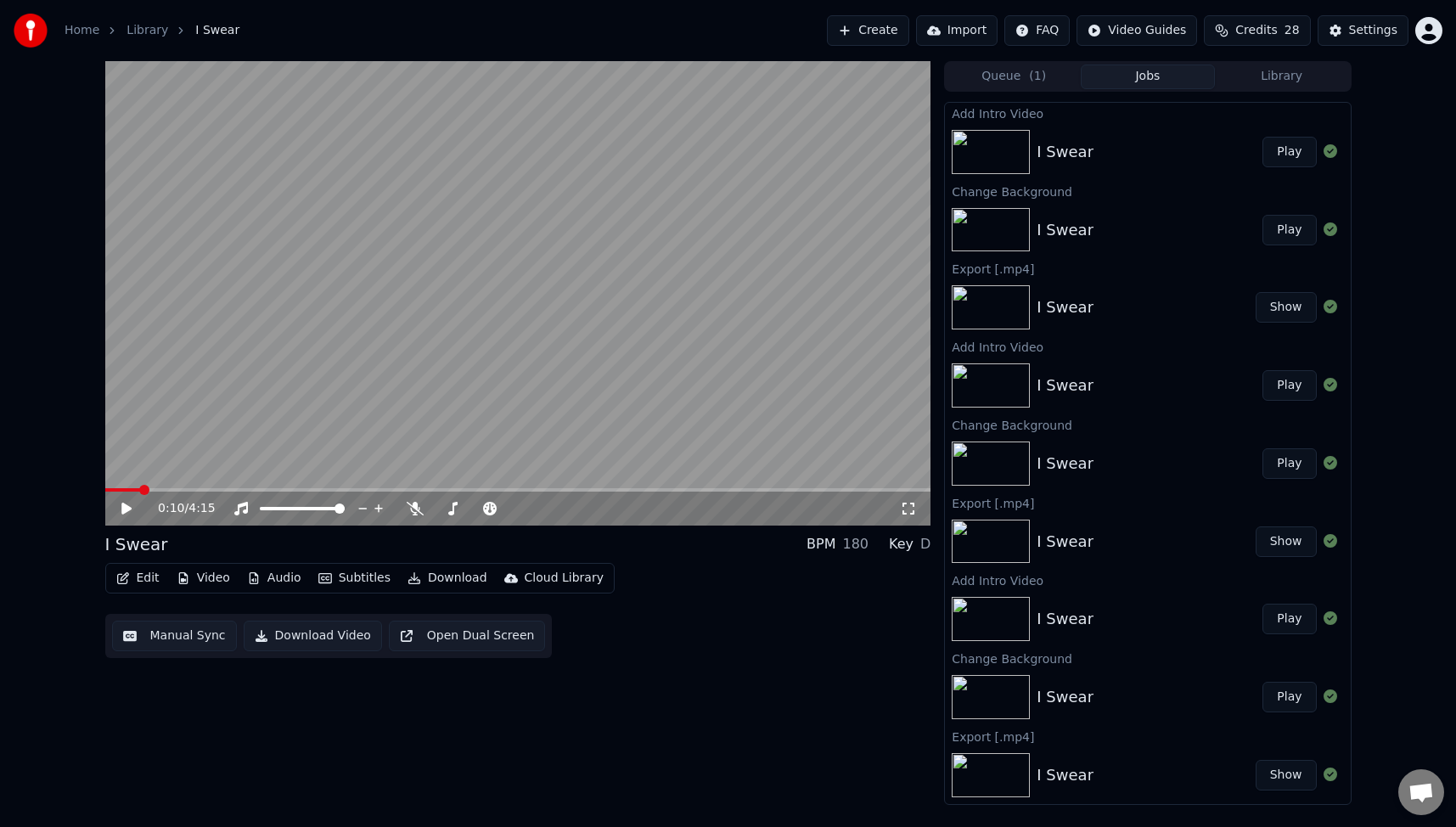
click at [307, 633] on button "Download Video" at bounding box center [313, 635] width 138 height 30
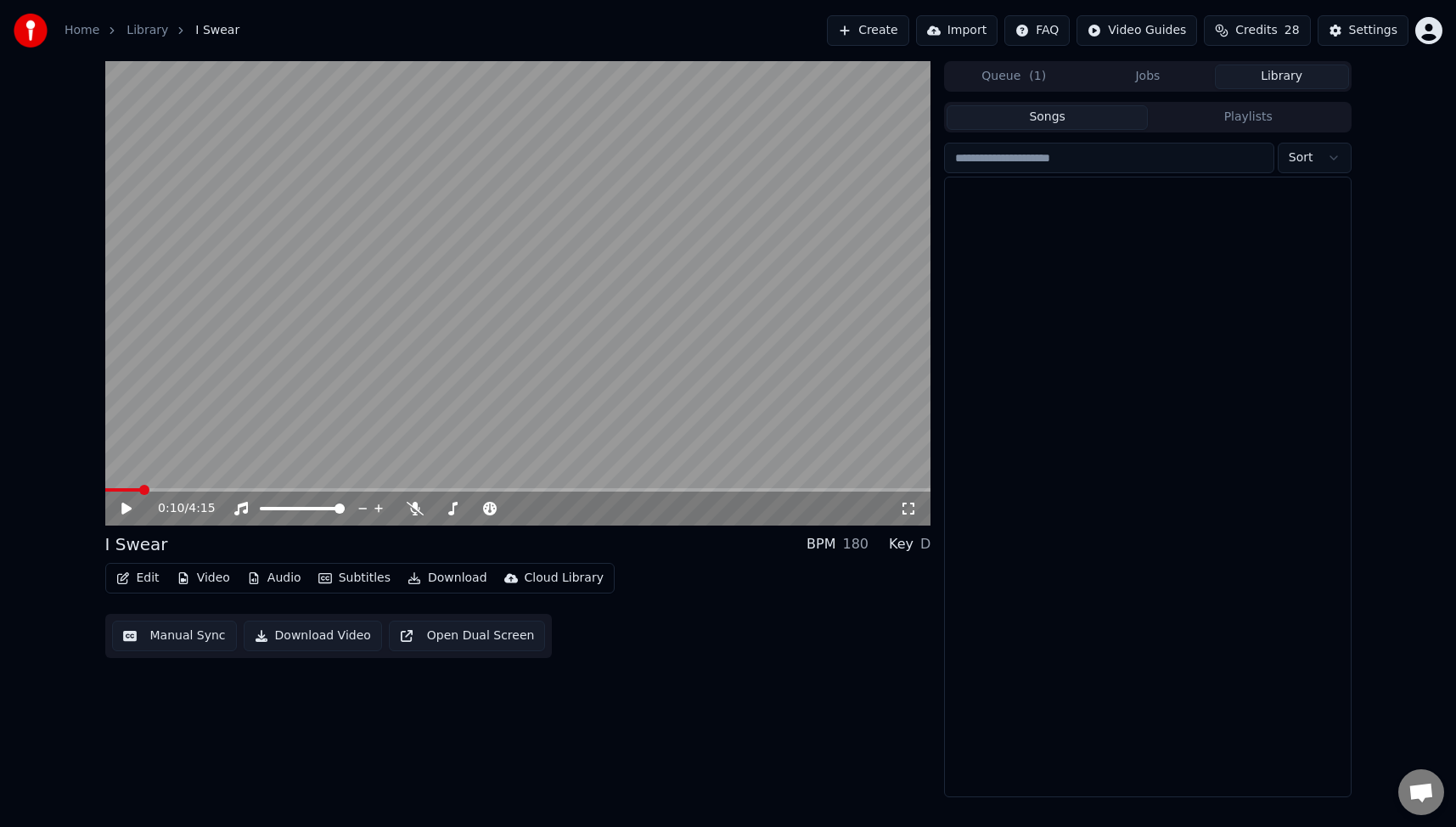
click at [1289, 73] on button "Library" at bounding box center [1282, 76] width 134 height 24
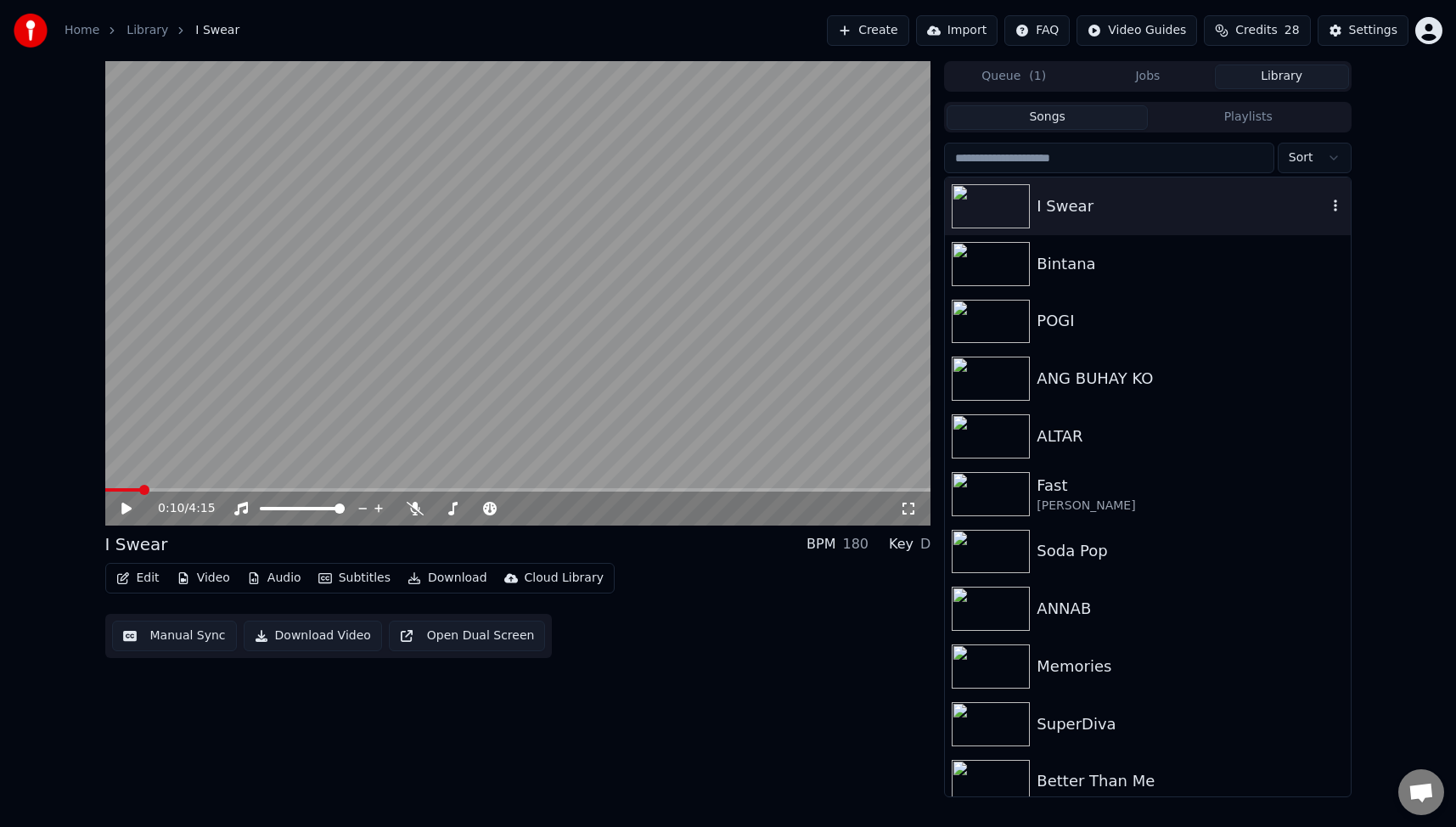
click at [1062, 211] on div "I Swear" at bounding box center [1181, 206] width 289 height 24
click at [130, 505] on icon at bounding box center [125, 508] width 8 height 10
